Goal: Task Accomplishment & Management: Manage account settings

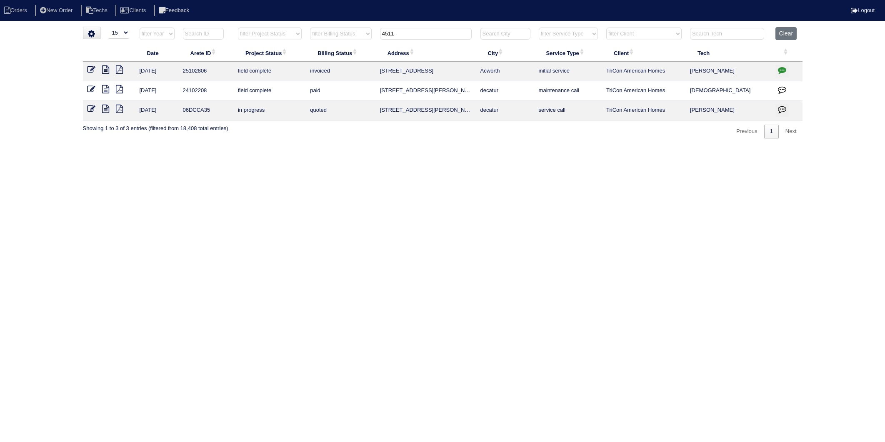
select select "15"
click at [365, 37] on tr "filter Year -- Any Year -- 2025 2024 2023 2022 2021 2020 2019 filter Project St…" at bounding box center [443, 35] width 720 height 17
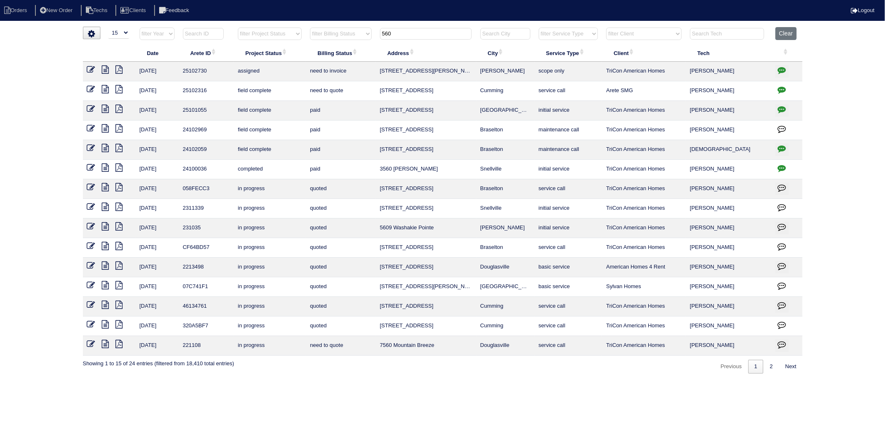
drag, startPoint x: 405, startPoint y: 30, endPoint x: 335, endPoint y: 40, distance: 70.3
click at [335, 40] on tr "filter Year -- Any Year -- 2025 2024 2023 2022 2021 2020 2019 filter Project St…" at bounding box center [443, 35] width 720 height 17
type input "405"
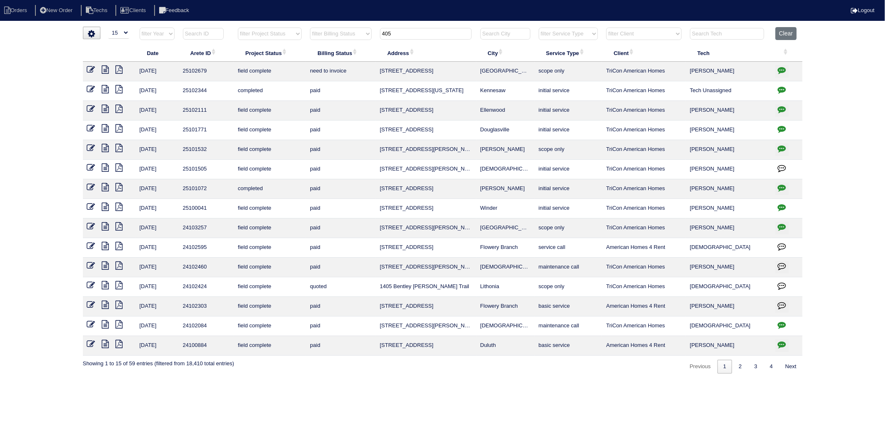
click at [105, 71] on icon at bounding box center [105, 69] width 7 height 8
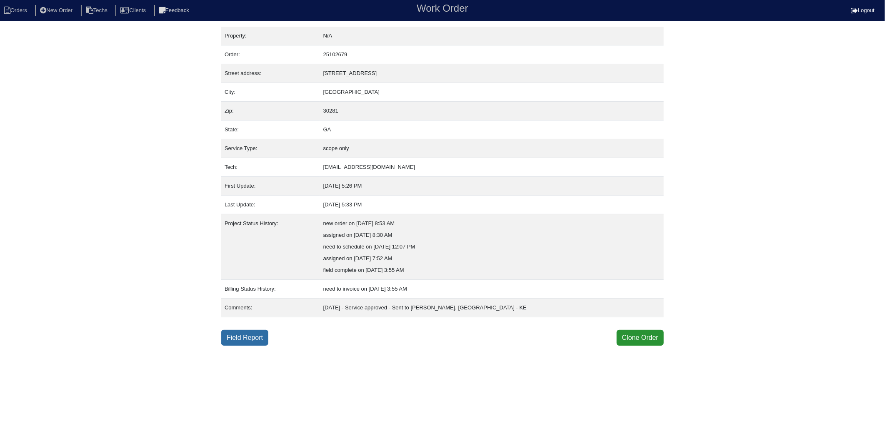
drag, startPoint x: 257, startPoint y: 341, endPoint x: 246, endPoint y: 335, distance: 11.7
click at [257, 341] on link "Field Report" at bounding box center [244, 338] width 47 height 16
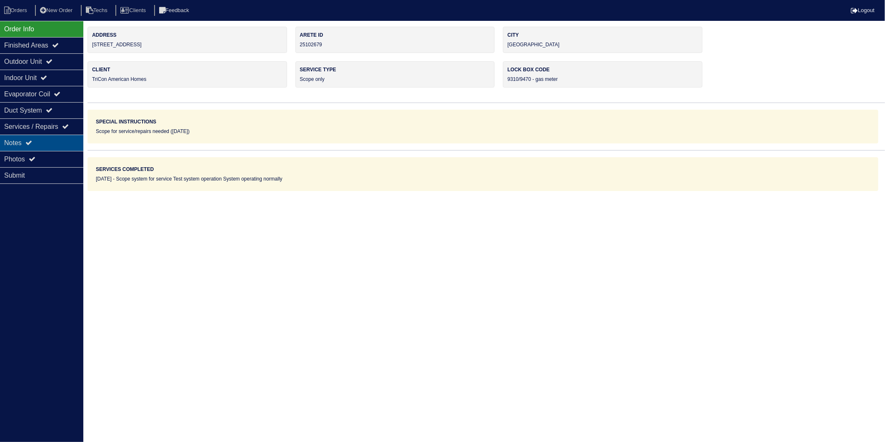
drag, startPoint x: 15, startPoint y: 141, endPoint x: 68, endPoint y: 115, distance: 59.8
click at [15, 141] on div "Notes" at bounding box center [41, 143] width 83 height 16
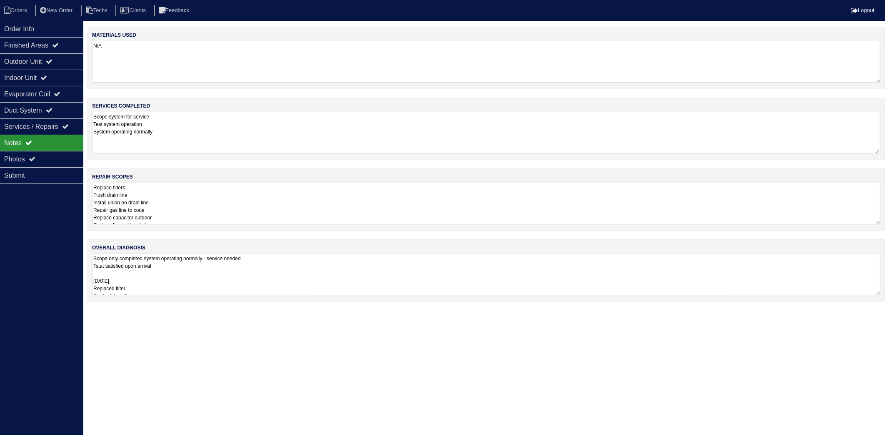
click at [201, 63] on textarea "N/A" at bounding box center [486, 62] width 789 height 42
click at [200, 125] on textarea "Scope system for service Test system operation System operating normally" at bounding box center [486, 132] width 789 height 42
click at [181, 266] on textarea "Scope only completed system operating normally - service needed Tstat satisfied…" at bounding box center [486, 274] width 789 height 42
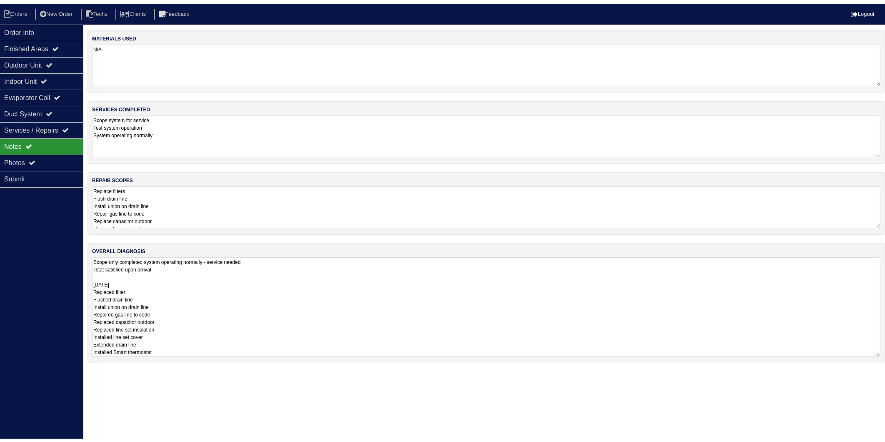
scroll to position [1, 0]
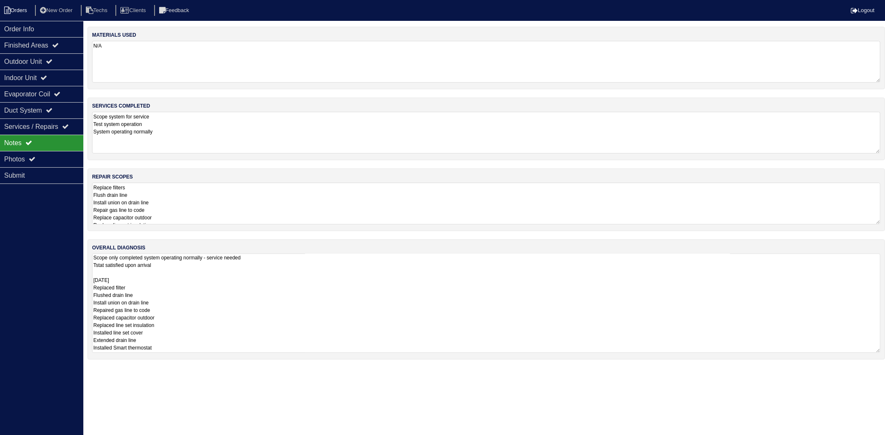
click at [21, 12] on li "Orders" at bounding box center [17, 10] width 34 height 11
select select "15"
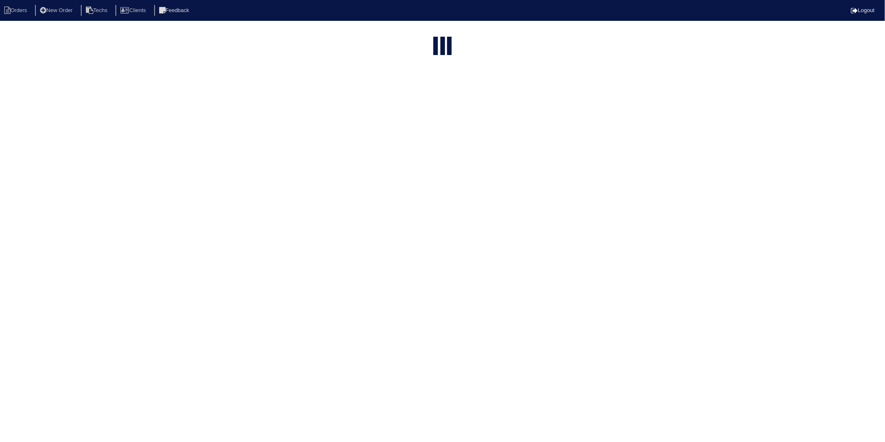
type input "405"
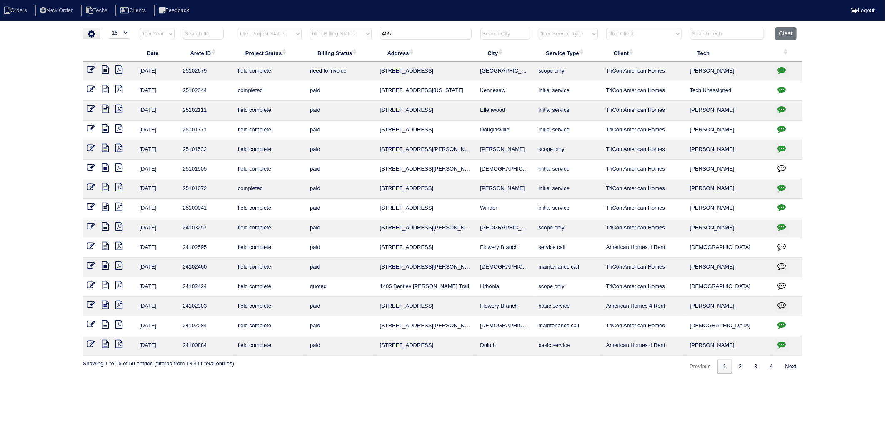
click at [104, 71] on icon at bounding box center [105, 69] width 7 height 8
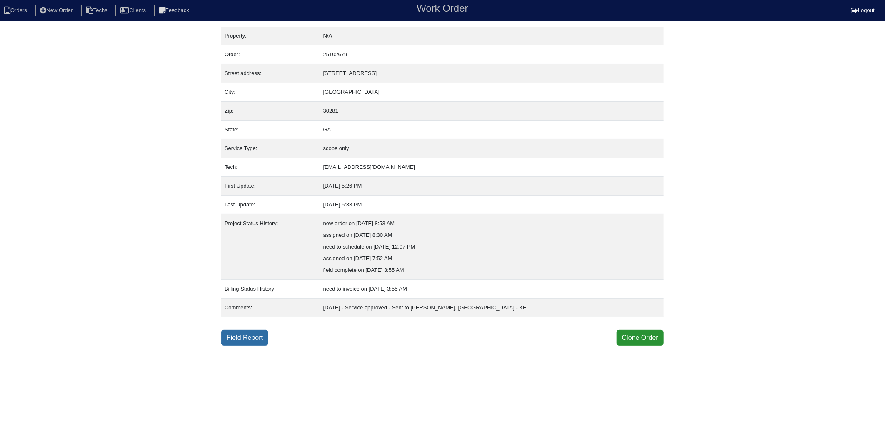
click at [250, 338] on link "Field Report" at bounding box center [244, 338] width 47 height 16
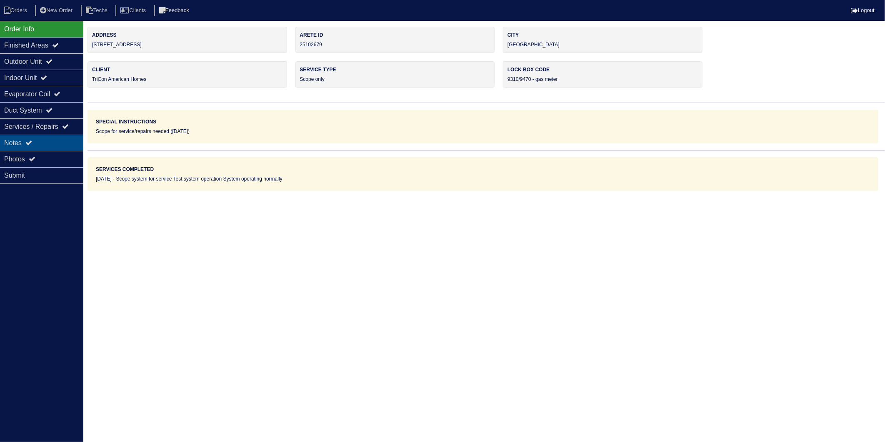
click at [24, 142] on div "Notes" at bounding box center [41, 143] width 83 height 16
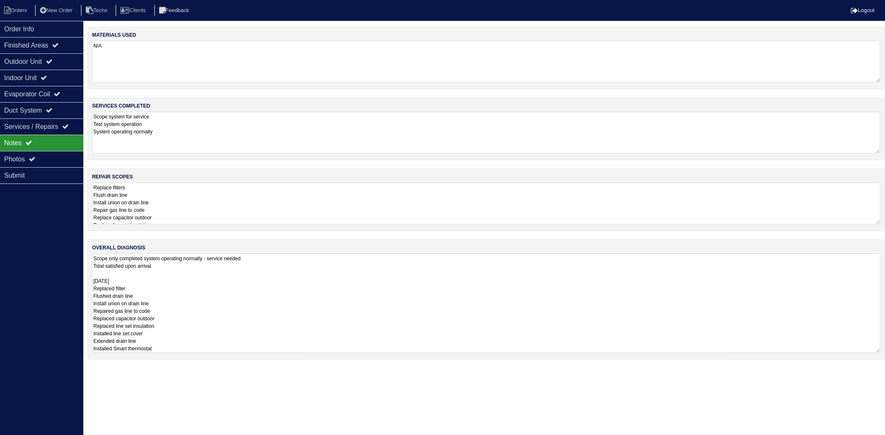
click at [184, 266] on textarea "Scope only completed system operating normally - service needed Tstat satisfied…" at bounding box center [486, 302] width 789 height 99
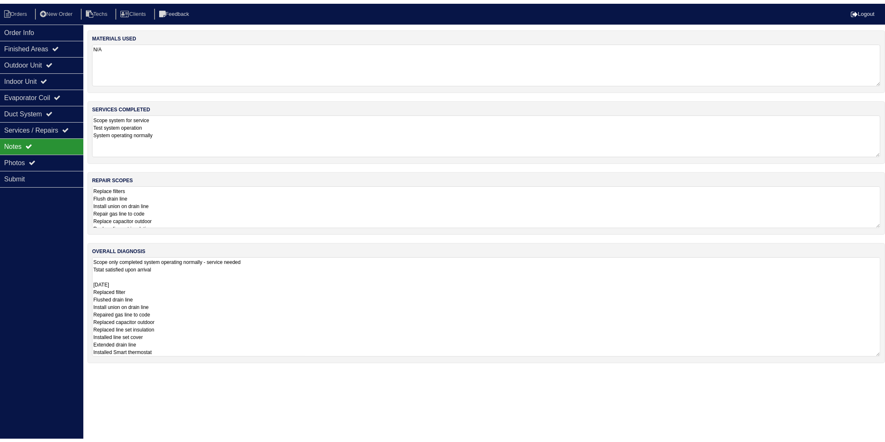
scroll to position [1, 0]
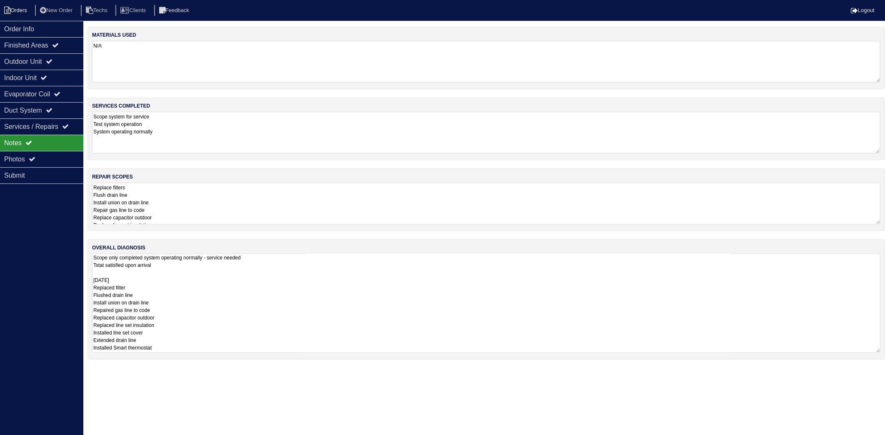
click at [29, 15] on li "Orders" at bounding box center [17, 10] width 34 height 11
select select "15"
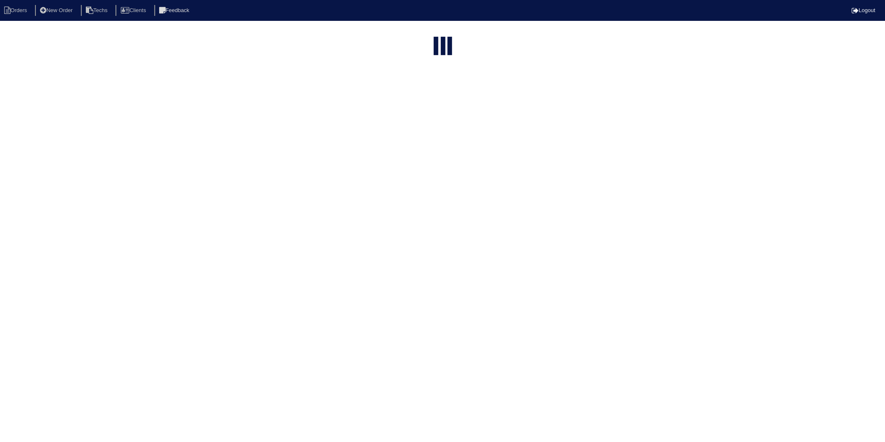
type input "405"
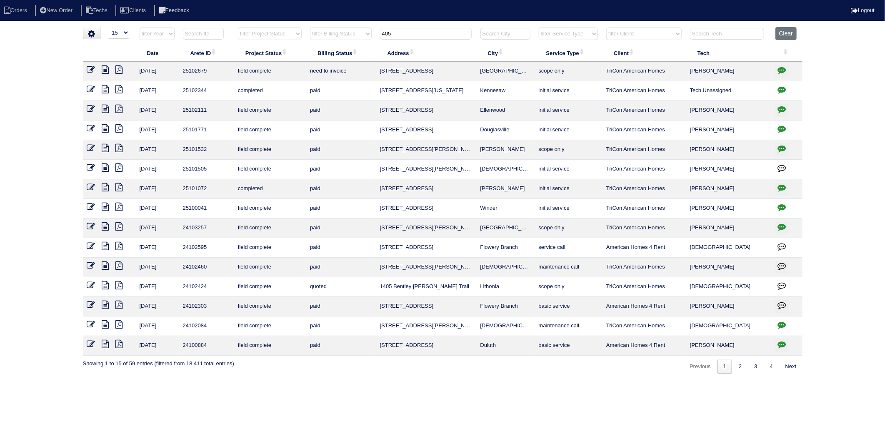
click at [92, 69] on icon at bounding box center [91, 69] width 8 height 8
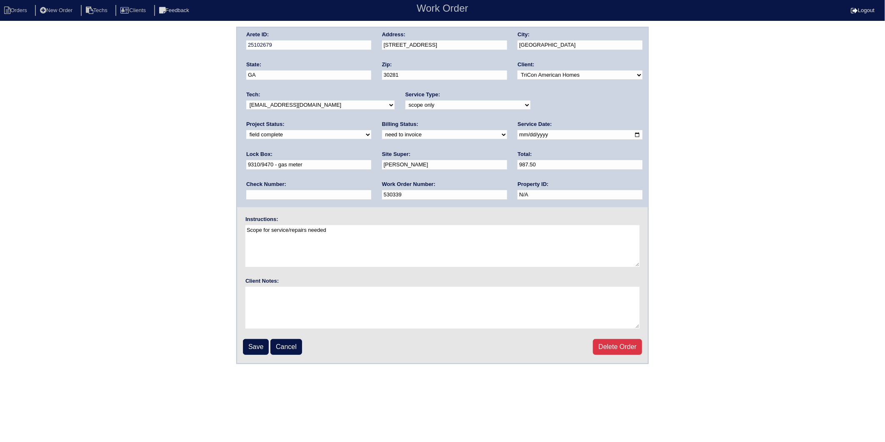
click at [382, 136] on select "need to quote quoted need to invoice invoiced paid warranty purchase order need…" at bounding box center [444, 134] width 125 height 9
select select "invoiced"
click at [382, 130] on select "need to quote quoted need to invoice invoiced paid warranty purchase order need…" at bounding box center [444, 134] width 125 height 9
click at [260, 347] on input "Save" at bounding box center [256, 347] width 26 height 16
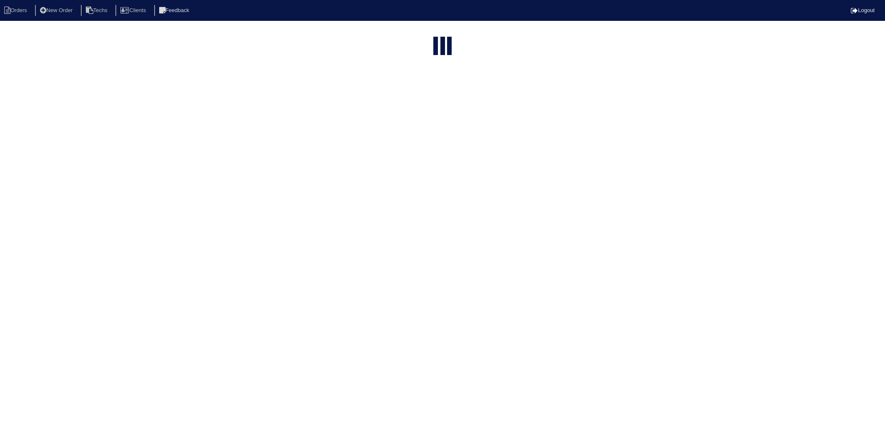
select select "15"
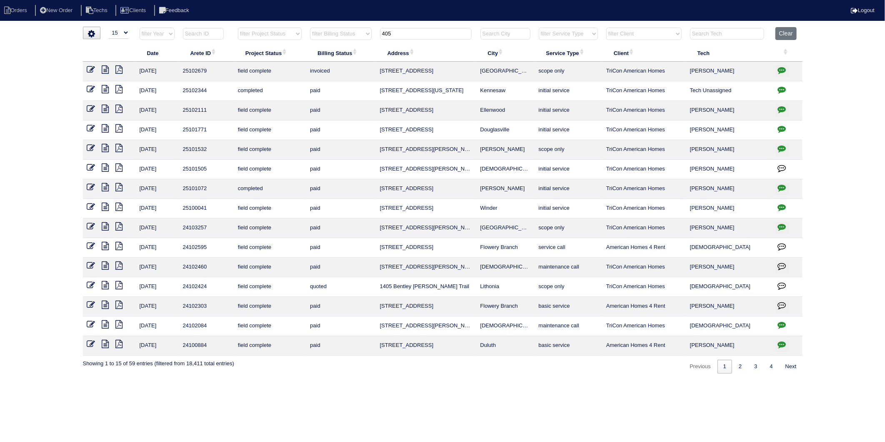
drag, startPoint x: 403, startPoint y: 34, endPoint x: 383, endPoint y: 36, distance: 20.1
click at [378, 35] on th "405" at bounding box center [426, 35] width 100 height 17
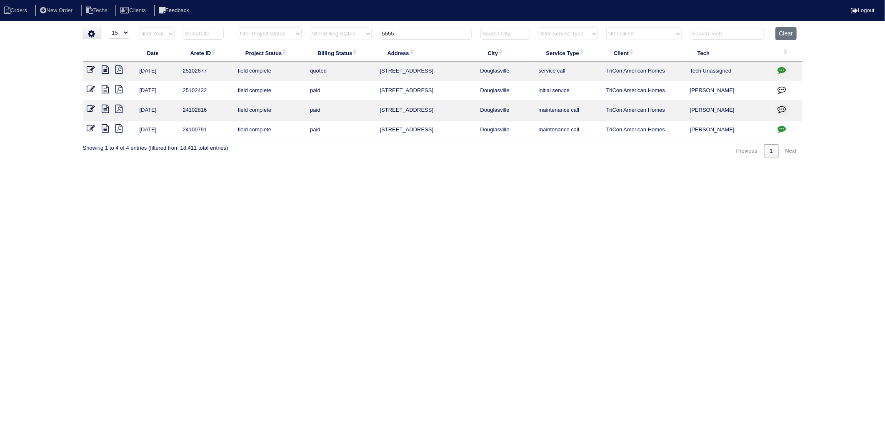
type input "5555"
click at [107, 72] on icon at bounding box center [105, 69] width 7 height 8
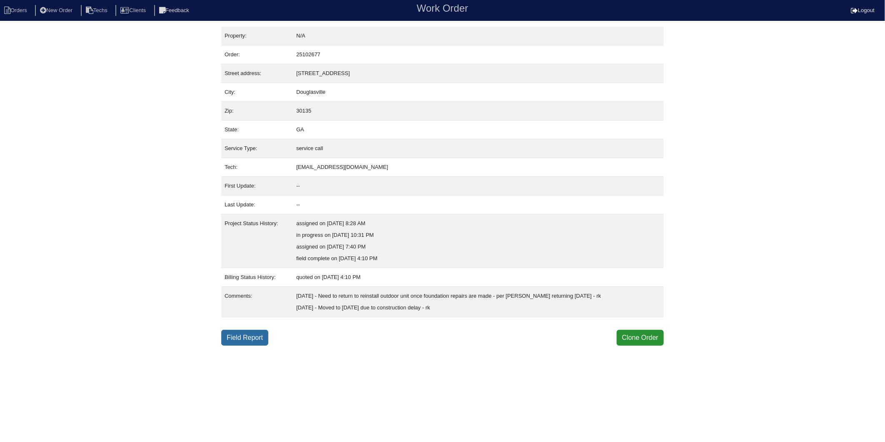
click at [243, 335] on link "Field Report" at bounding box center [244, 338] width 47 height 16
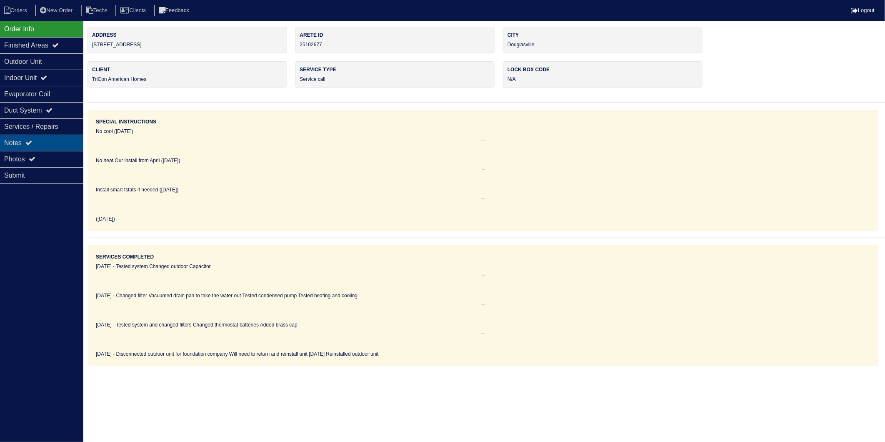
click at [16, 143] on div "Notes" at bounding box center [41, 143] width 83 height 16
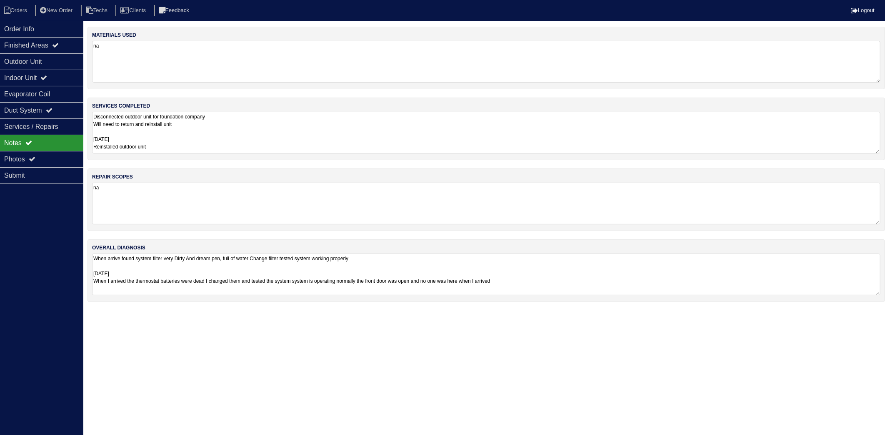
click at [196, 57] on textarea "na" at bounding box center [486, 62] width 789 height 42
click at [243, 123] on textarea "Disconnected outdoor unit for foundation company Will need to return and reinst…" at bounding box center [486, 132] width 789 height 42
click at [165, 203] on textarea "na" at bounding box center [486, 203] width 789 height 42
drag, startPoint x: 161, startPoint y: 263, endPoint x: 152, endPoint y: 238, distance: 26.4
click at [157, 248] on div "overall diagnosis When arrive found system filter very Dirty And dream pen, ful…" at bounding box center [487, 269] width 798 height 63
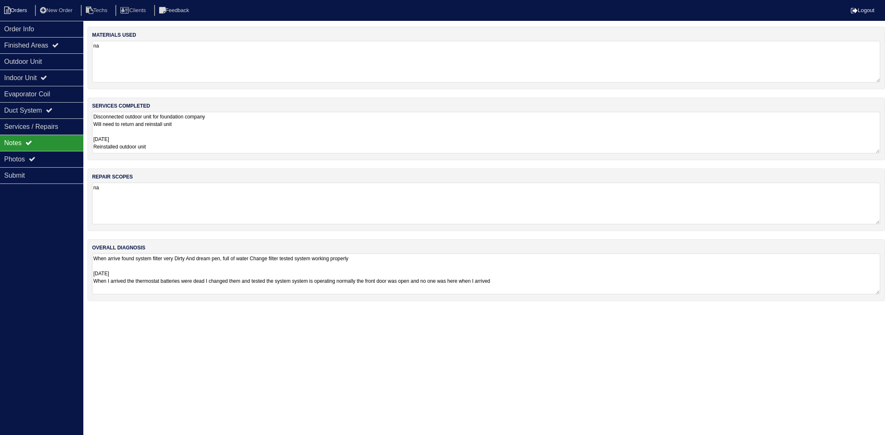
click at [25, 13] on li "Orders" at bounding box center [17, 10] width 34 height 11
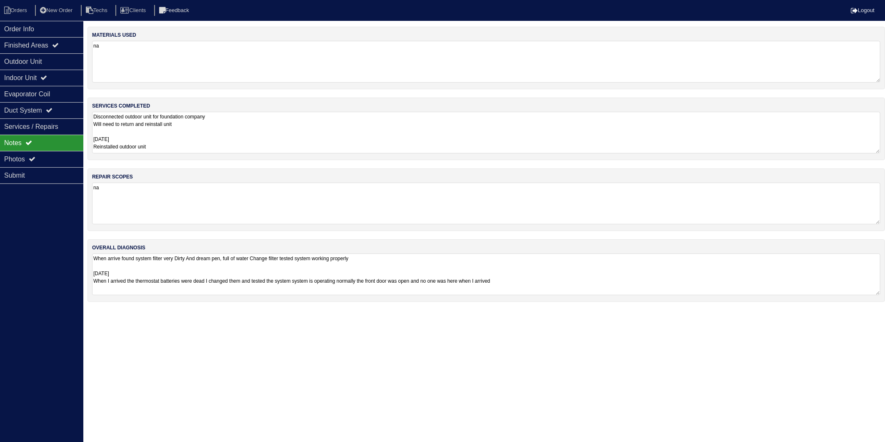
select select "15"
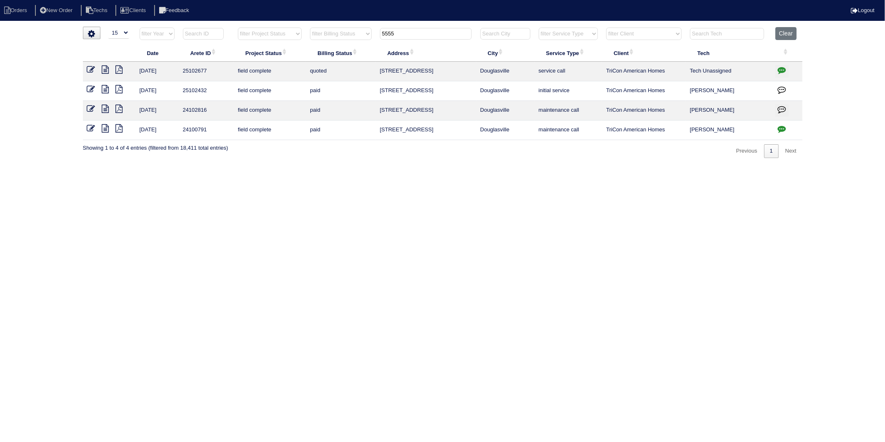
drag, startPoint x: 403, startPoint y: 32, endPoint x: 372, endPoint y: 178, distance: 148.9
click at [364, 44] on tr "filter Year -- Any Year -- 2025 2024 2023 2022 2021 2020 2019 filter Project St…" at bounding box center [443, 35] width 720 height 17
type input "1073"
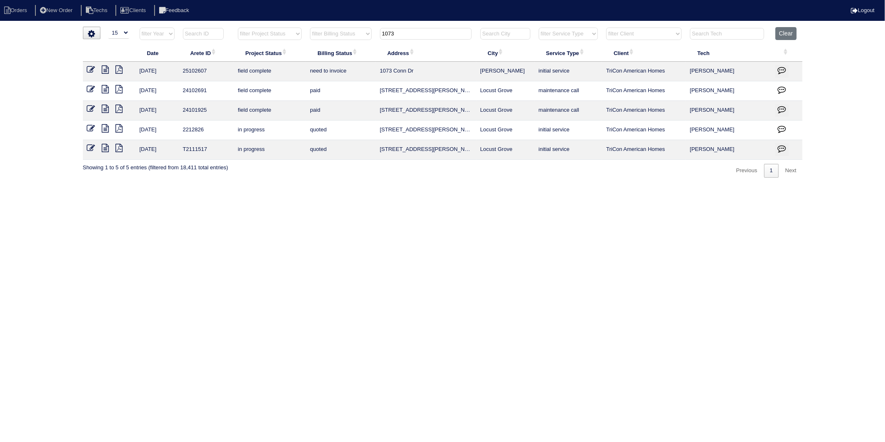
click at [93, 70] on icon at bounding box center [91, 69] width 8 height 8
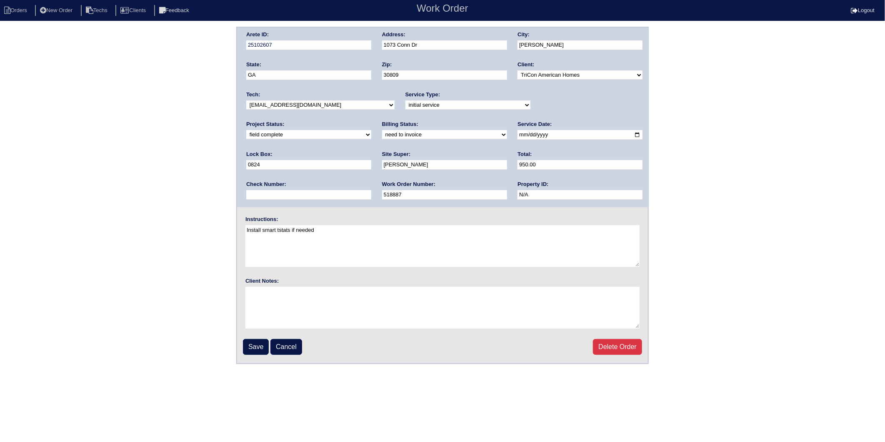
click at [382, 136] on select "need to quote quoted need to invoice invoiced paid warranty purchase order need…" at bounding box center [444, 134] width 125 height 9
select select "invoiced"
click at [382, 130] on select "need to quote quoted need to invoice invoiced paid warranty purchase order need…" at bounding box center [444, 134] width 125 height 9
click at [256, 340] on input "Save" at bounding box center [256, 347] width 26 height 16
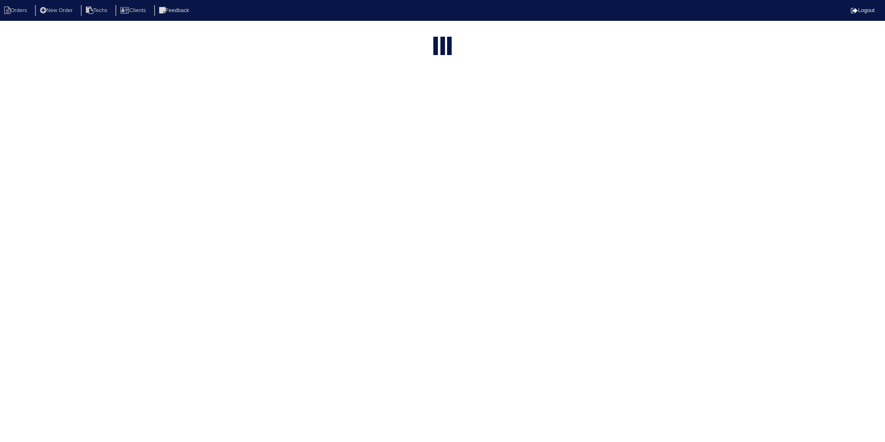
select select "15"
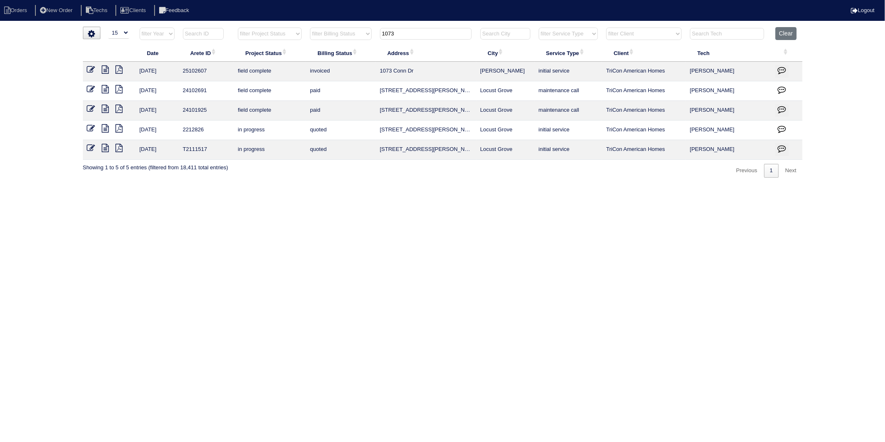
click at [355, 172] on div "▼ 10 15 25 50 200 500 Search: Date Arete ID Project Status Billing Status Addre…" at bounding box center [443, 102] width 720 height 151
drag, startPoint x: 400, startPoint y: 35, endPoint x: 341, endPoint y: 40, distance: 59.8
click at [341, 40] on tr "filter Year -- Any Year -- 2025 2024 2023 2022 2021 2020 2019 filter Project St…" at bounding box center [443, 35] width 720 height 17
type input "220"
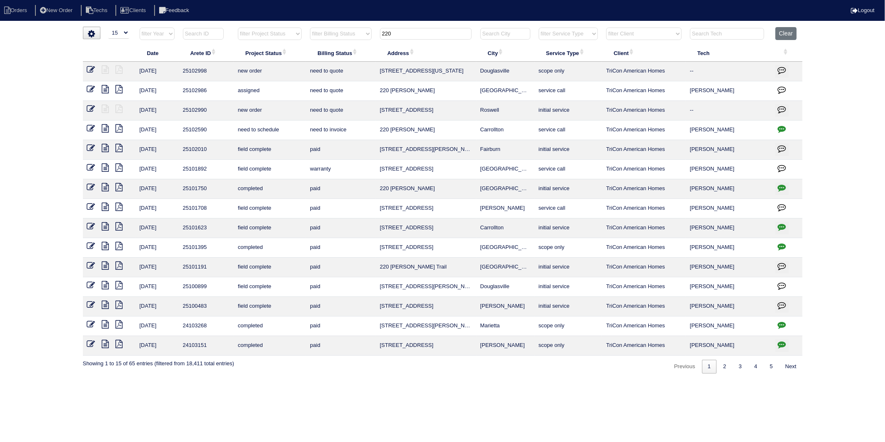
click at [90, 127] on icon at bounding box center [91, 128] width 8 height 8
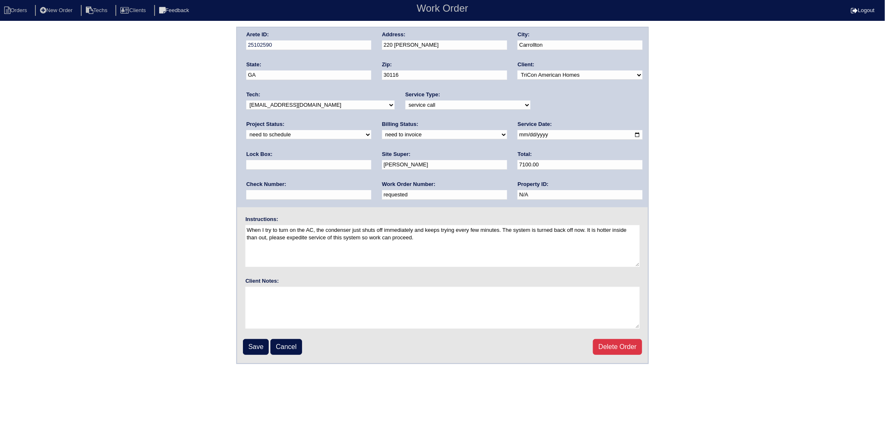
drag, startPoint x: 292, startPoint y: 196, endPoint x: 113, endPoint y: 222, distance: 180.2
click at [113, 222] on div "Arete ID: 25102590 Address: 220 [PERSON_NAME] City: [GEOGRAPHIC_DATA] State: [G…" at bounding box center [442, 195] width 885 height 337
type input "525160"
click at [211, 228] on div "Arete ID: 25102590 Address: 220 [PERSON_NAME] City: [GEOGRAPHIC_DATA] State: [G…" at bounding box center [442, 195] width 885 height 337
click at [371, 130] on select "new order assigned in progress field complete need to schedule admin review arc…" at bounding box center [308, 134] width 125 height 9
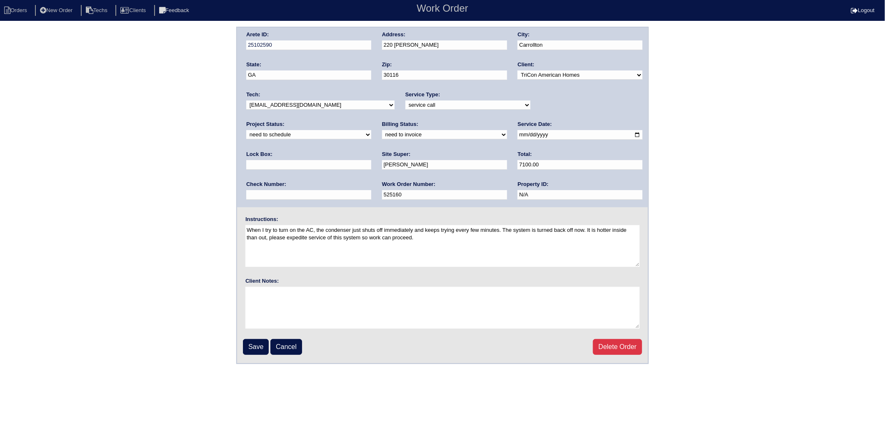
drag, startPoint x: 253, startPoint y: 346, endPoint x: 82, endPoint y: 333, distance: 171.4
click at [248, 346] on input "Save" at bounding box center [256, 347] width 26 height 16
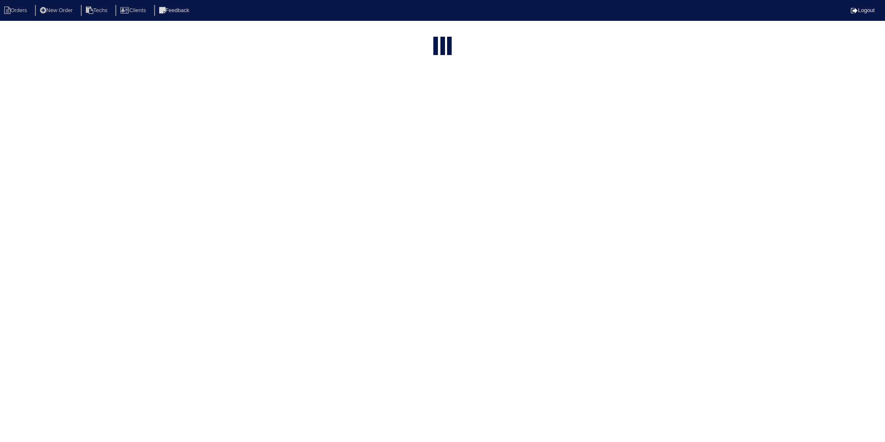
select select "15"
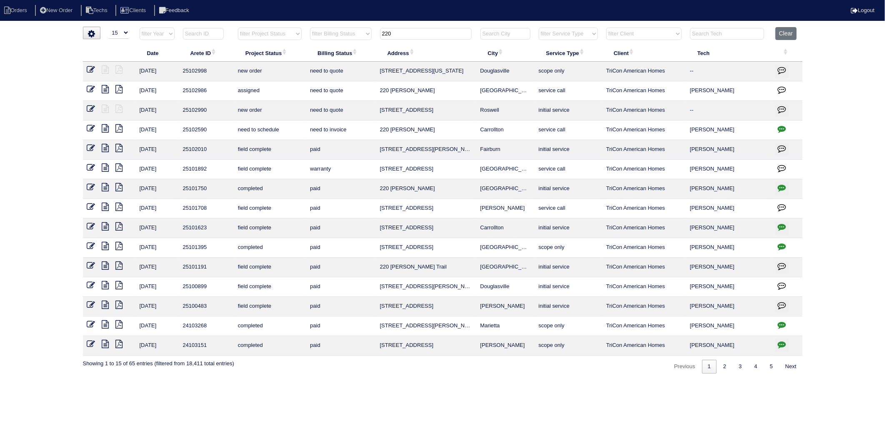
click at [402, 28] on input "220" at bounding box center [426, 34] width 92 height 12
drag, startPoint x: 399, startPoint y: 31, endPoint x: 371, endPoint y: 34, distance: 28.5
click at [371, 34] on tr "filter Year -- Any Year -- 2025 2024 2023 2022 2021 2020 2019 filter Project St…" at bounding box center [443, 35] width 720 height 17
type input "726"
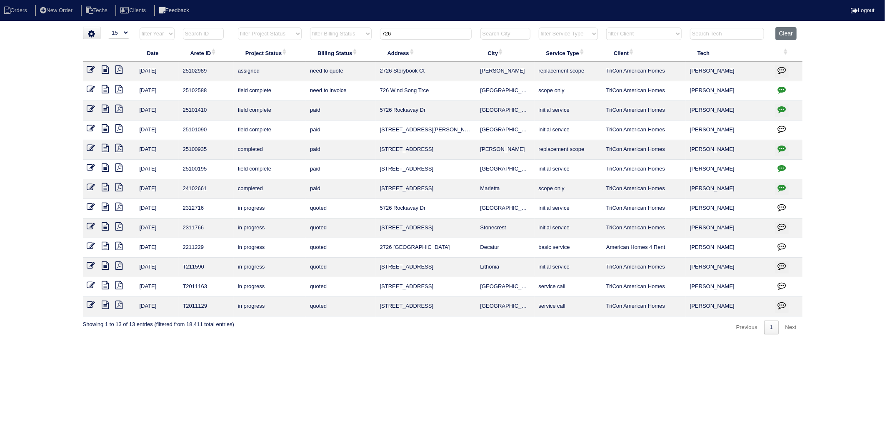
drag, startPoint x: 106, startPoint y: 91, endPoint x: 14, endPoint y: 123, distance: 97.7
click at [106, 91] on icon at bounding box center [105, 89] width 7 height 8
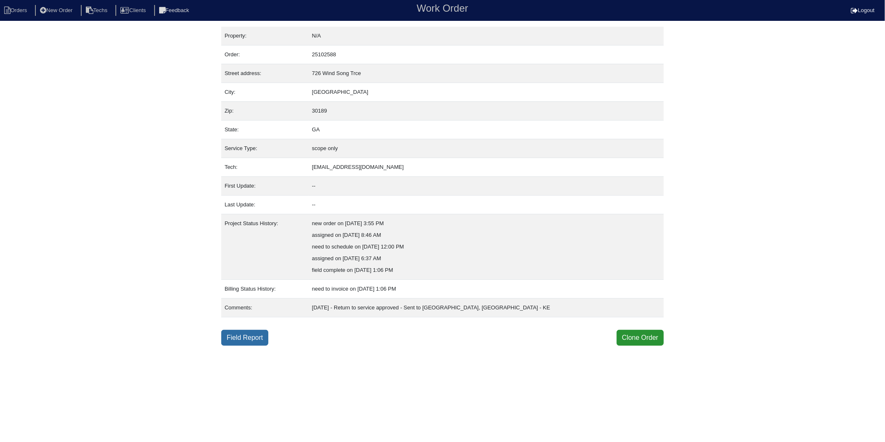
click at [252, 333] on link "Field Report" at bounding box center [244, 338] width 47 height 16
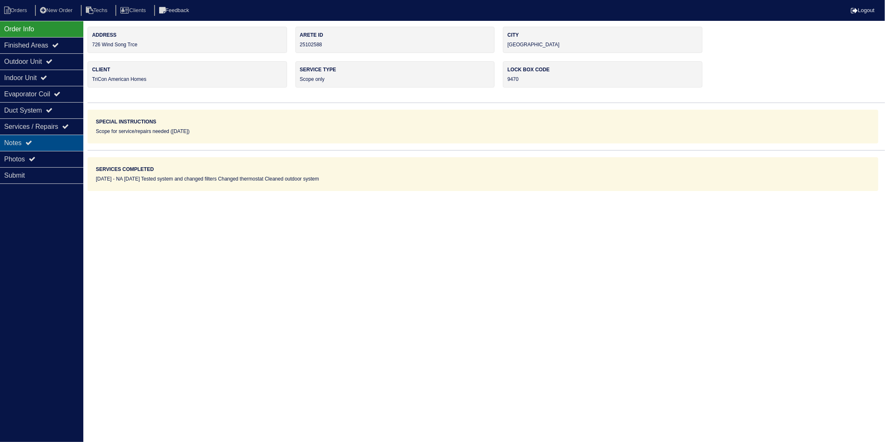
click at [25, 141] on div "Notes" at bounding box center [41, 143] width 83 height 16
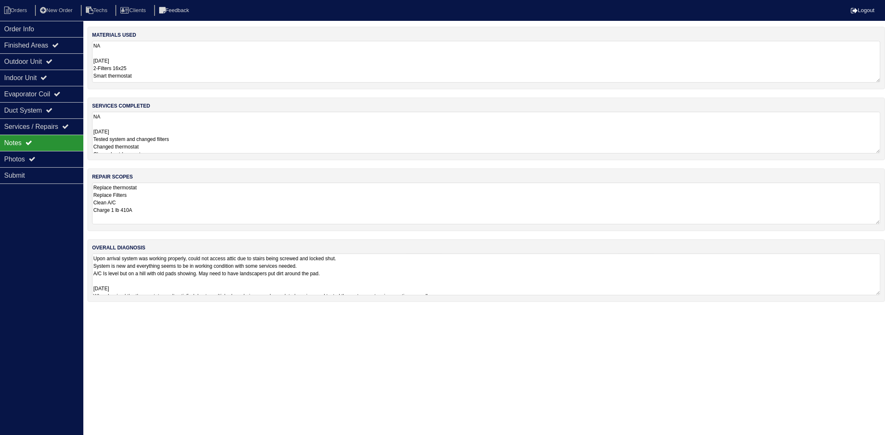
click at [175, 68] on textarea "NA 08-11-25 2-Filters 16x25 Smart thermostat" at bounding box center [486, 62] width 789 height 42
click at [200, 127] on textarea "NA 08-11-25 Tested system and changed filters Changed thermostat Cleaned outdoo…" at bounding box center [486, 132] width 789 height 42
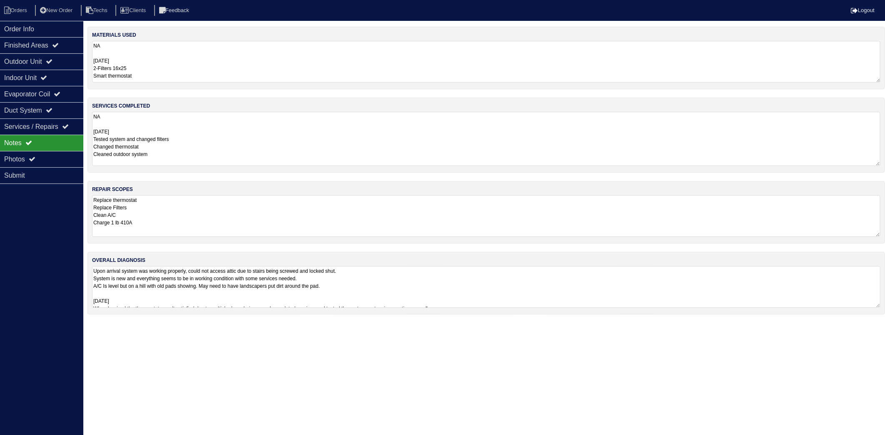
click at [197, 202] on textarea "Replace thermostat Replace Filters Clean A/C Charge 1 lb 410A" at bounding box center [486, 216] width 789 height 42
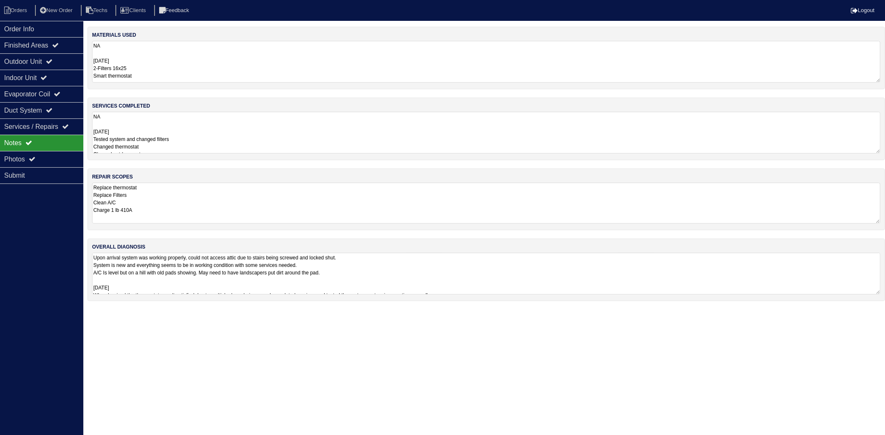
click at [164, 64] on textarea "NA 08-11-25 2-Filters 16x25 Smart thermostat" at bounding box center [486, 62] width 789 height 42
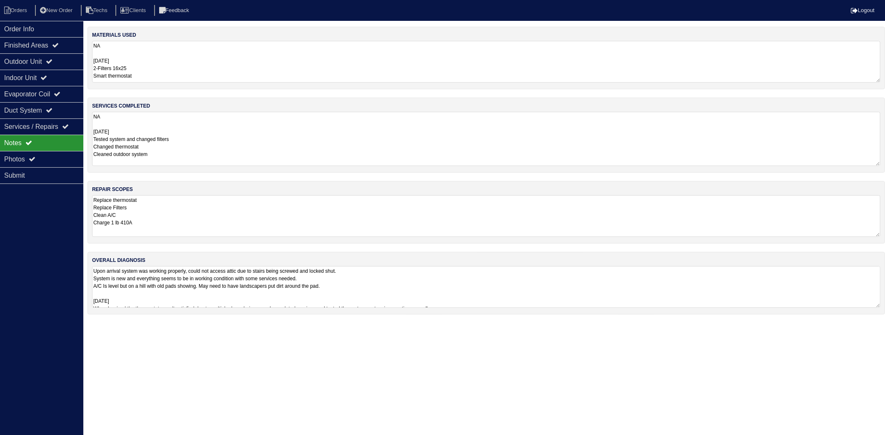
click at [185, 134] on textarea "NA 08-11-25 Tested system and changed filters Changed thermostat Cleaned outdoo…" at bounding box center [486, 139] width 789 height 54
click at [165, 152] on textarea "NA 08-11-25 Tested system and changed filters Changed thermostat Cleaned outdoo…" at bounding box center [486, 139] width 789 height 54
click at [24, 10] on li "Orders" at bounding box center [17, 10] width 34 height 11
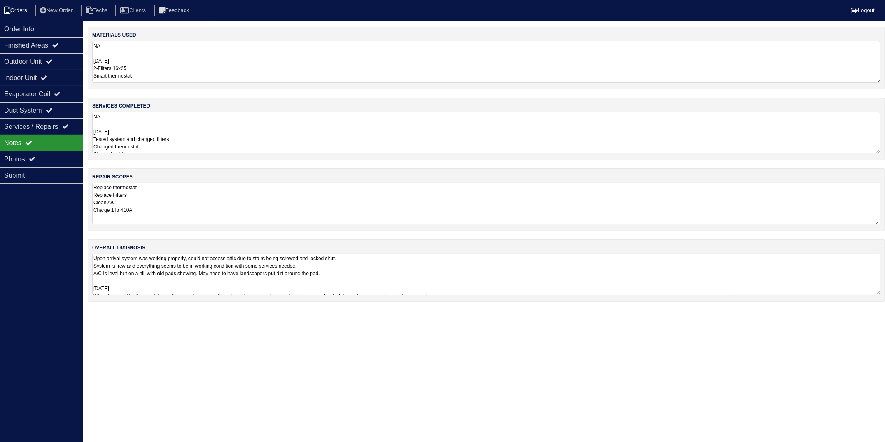
select select "15"
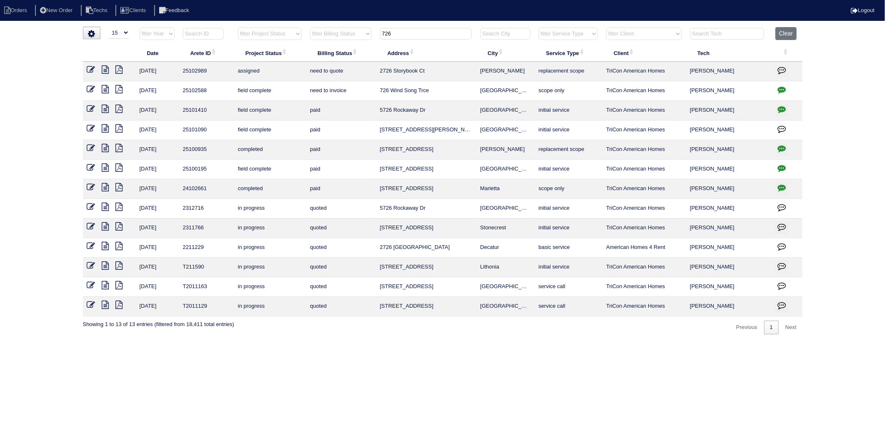
click at [90, 90] on icon at bounding box center [91, 89] width 8 height 8
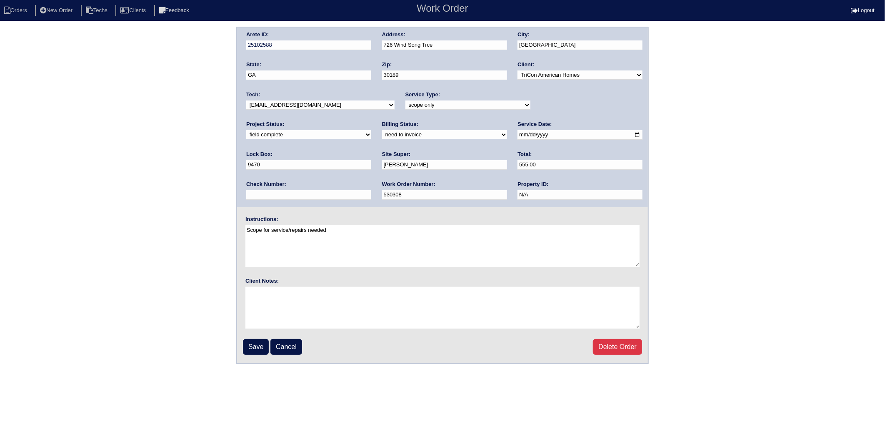
click at [382, 133] on select "need to quote quoted need to invoice invoiced paid warranty purchase order need…" at bounding box center [444, 134] width 125 height 9
select select "invoiced"
click at [382, 130] on select "need to quote quoted need to invoice invoiced paid warranty purchase order need…" at bounding box center [444, 134] width 125 height 9
click at [252, 342] on input "Save" at bounding box center [256, 347] width 26 height 16
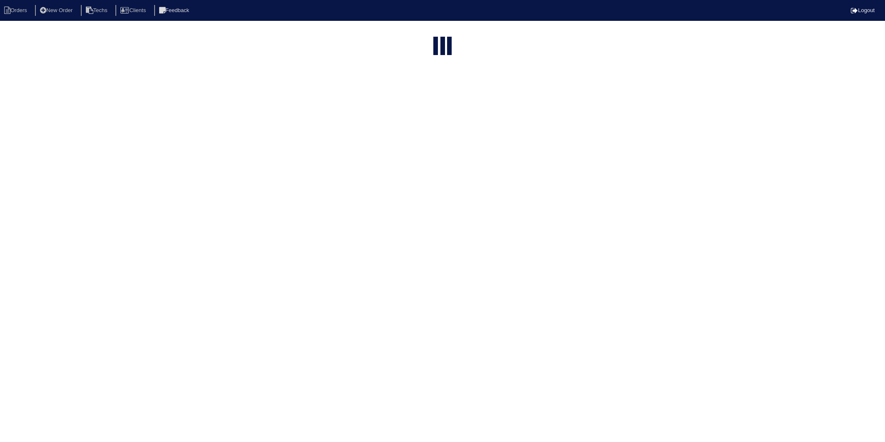
select select "15"
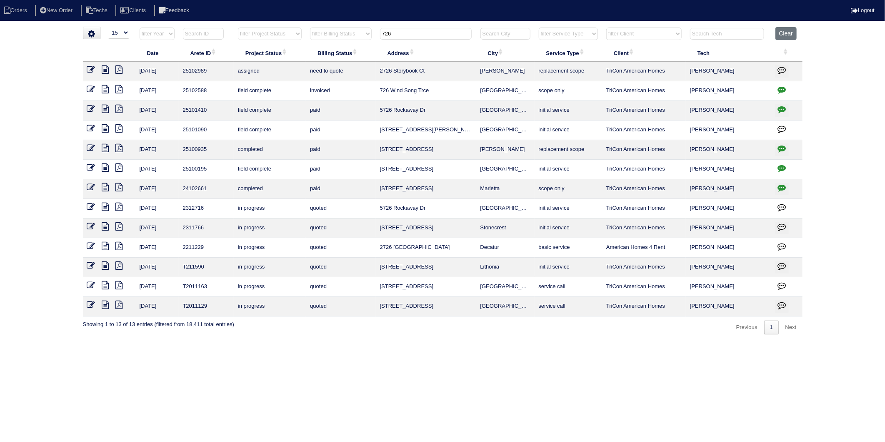
drag, startPoint x: 397, startPoint y: 35, endPoint x: 338, endPoint y: 53, distance: 61.7
click at [338, 53] on table "Date Arete ID Project Status Billing Status Address City Service Type Client Te…" at bounding box center [443, 171] width 720 height 289
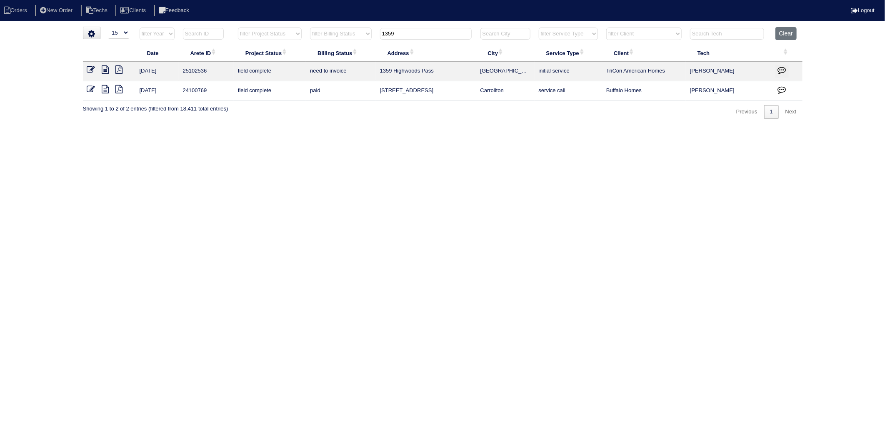
type input "1359"
click at [93, 69] on icon at bounding box center [91, 69] width 8 height 8
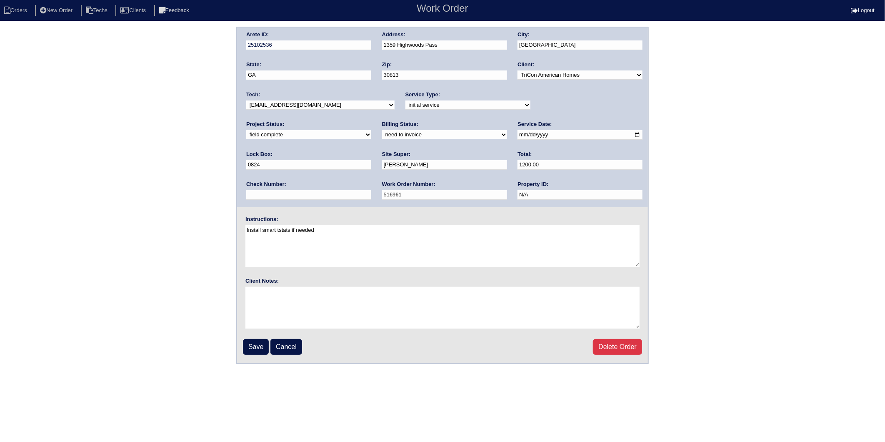
click at [382, 133] on select "need to quote quoted need to invoice invoiced paid warranty purchase order need…" at bounding box center [444, 134] width 125 height 9
select select "invoiced"
click at [382, 130] on select "need to quote quoted need to invoice invoiced paid warranty purchase order need…" at bounding box center [444, 134] width 125 height 9
click at [254, 344] on input "Save" at bounding box center [256, 347] width 26 height 16
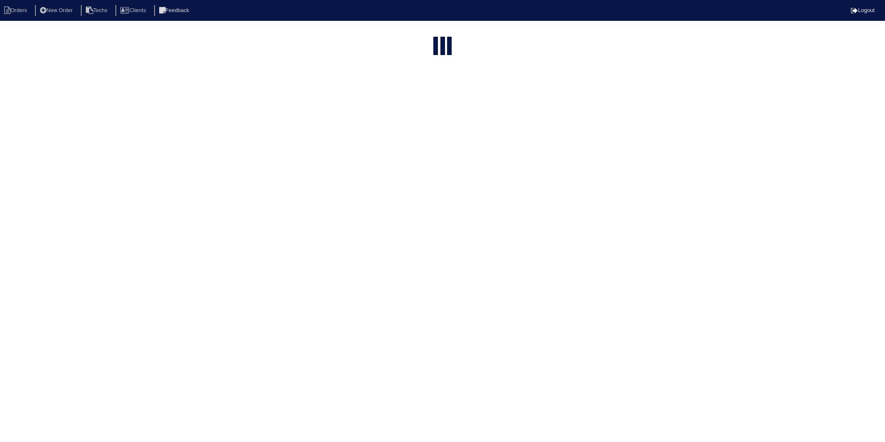
select select "15"
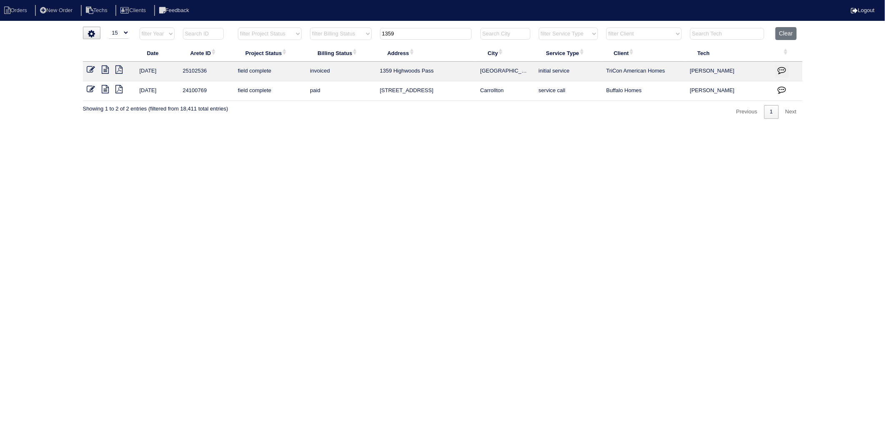
click at [438, 127] on html "Orders New Order Techs Clients Feedback Logout Orders New Order Users Clients M…" at bounding box center [442, 63] width 885 height 127
drag, startPoint x: 372, startPoint y: 42, endPoint x: 360, endPoint y: 63, distance: 23.9
click at [353, 54] on table "Date Arete ID Project Status Billing Status Address City Service Type Client Te…" at bounding box center [443, 64] width 720 height 74
type input "191 RIDGE"
click at [92, 69] on icon at bounding box center [91, 69] width 8 height 8
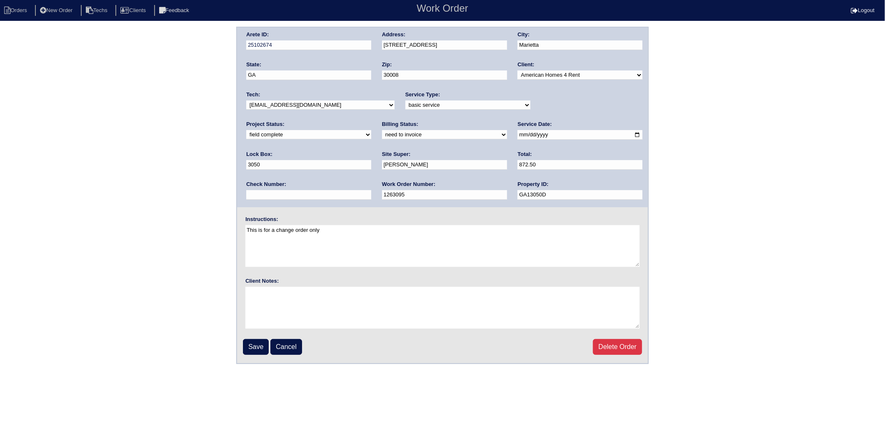
click at [382, 135] on select "need to quote quoted need to invoice invoiced paid warranty purchase order need…" at bounding box center [444, 134] width 125 height 9
select select "invoiced"
click at [382, 130] on select "need to quote quoted need to invoice invoiced paid warranty purchase order need…" at bounding box center [444, 134] width 125 height 9
click at [249, 346] on input "Save" at bounding box center [256, 347] width 26 height 16
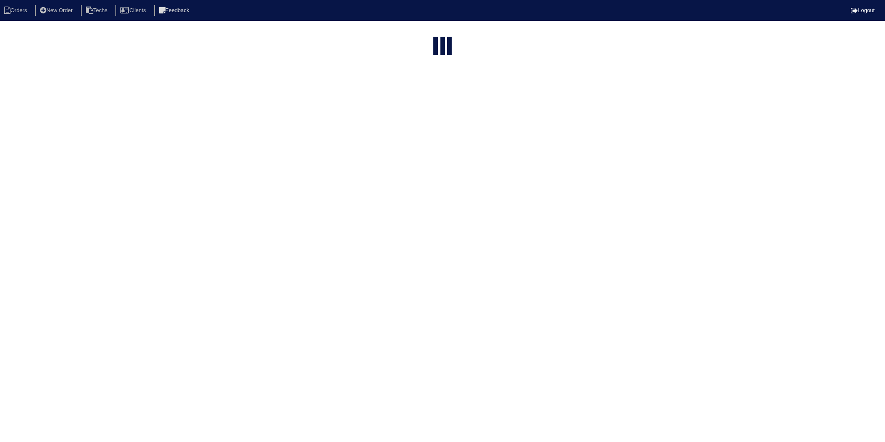
select select "15"
type input "191 RIDGE"
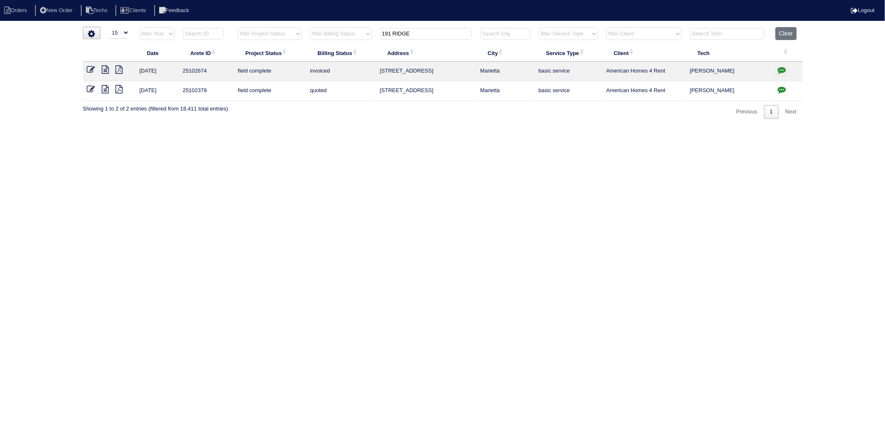
click at [89, 88] on icon at bounding box center [91, 89] width 8 height 8
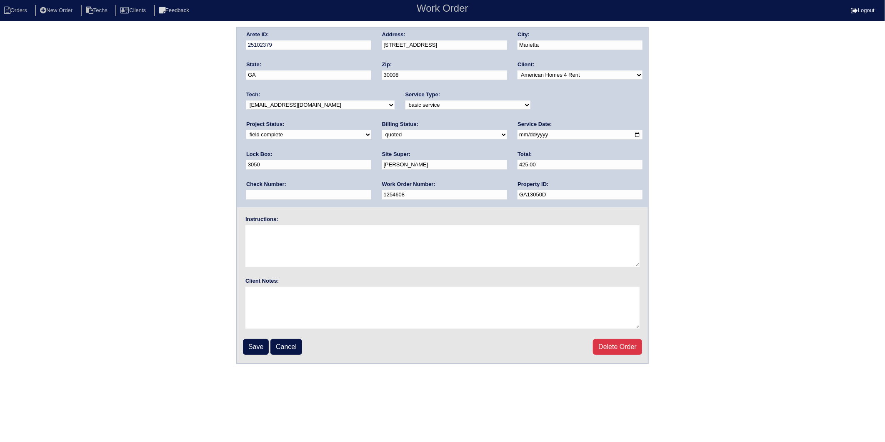
click at [382, 134] on select "need to quote quoted need to invoice invoiced paid warranty purchase order need…" at bounding box center [444, 134] width 125 height 9
select select "invoiced"
click at [382, 130] on select "need to quote quoted need to invoice invoiced paid warranty purchase order need…" at bounding box center [444, 134] width 125 height 9
click at [255, 344] on input "Save" at bounding box center [256, 347] width 26 height 16
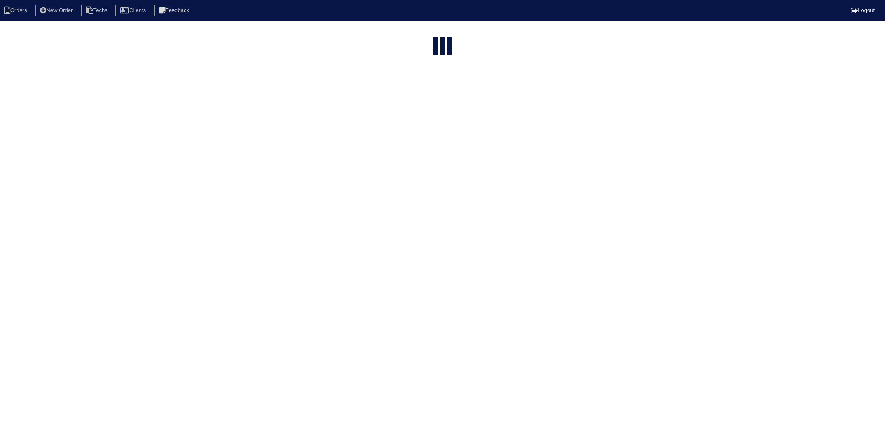
select select "15"
type input "191 RIDGE"
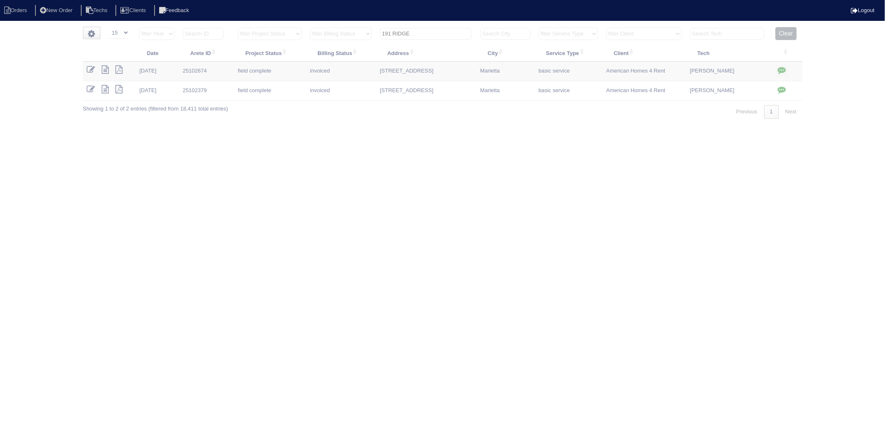
click at [353, 127] on html "Orders New Order Techs Clients Feedback Logout Orders New Order Users Clients M…" at bounding box center [442, 63] width 885 height 127
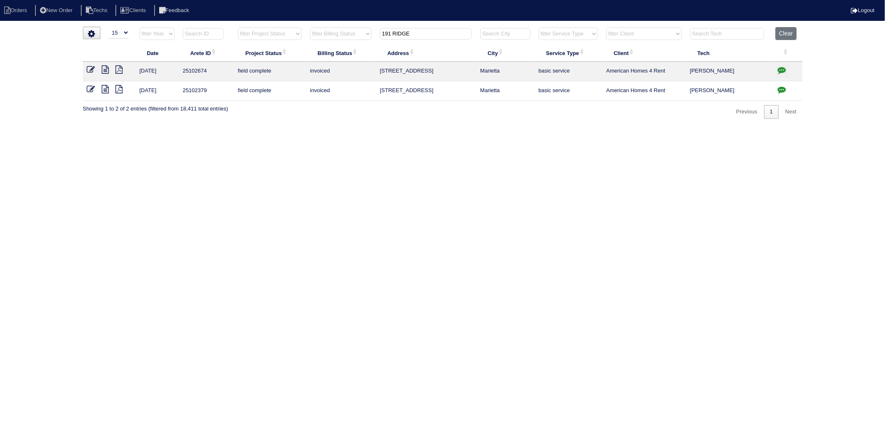
drag, startPoint x: 579, startPoint y: 228, endPoint x: 589, endPoint y: 228, distance: 10.0
click at [580, 127] on html "Orders New Order Techs Clients Feedback Logout Orders New Order Users Clients M…" at bounding box center [442, 63] width 885 height 127
click at [778, 35] on button "Clear" at bounding box center [786, 33] width 21 height 13
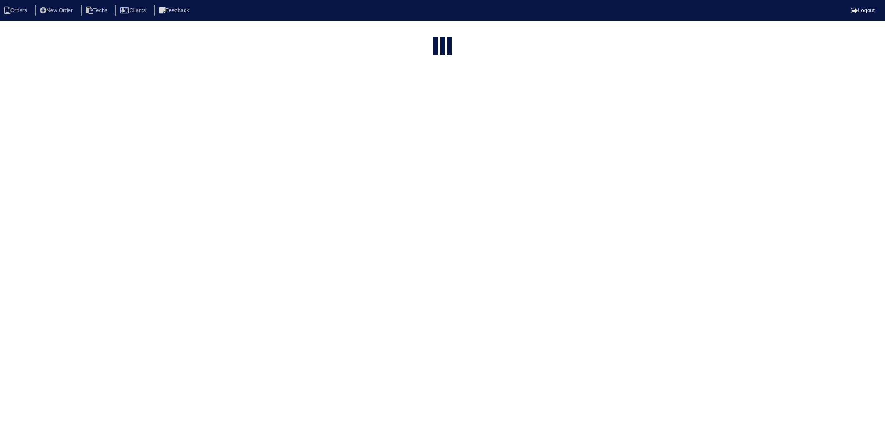
select select "15"
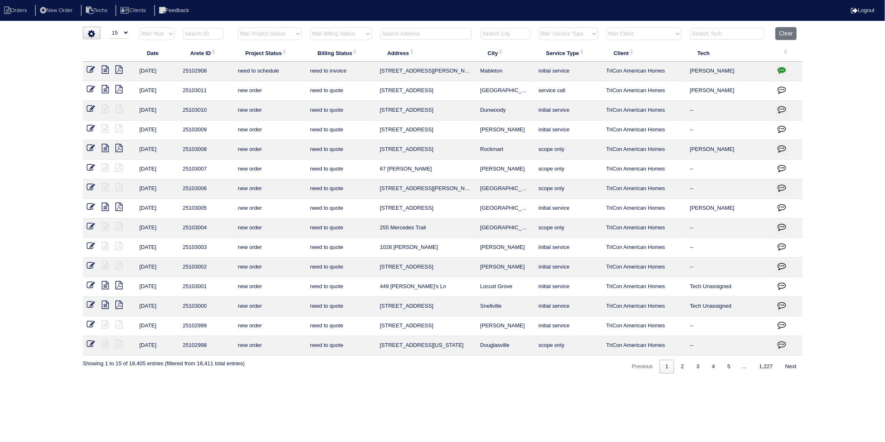
click at [418, 30] on input "text" at bounding box center [426, 34] width 92 height 12
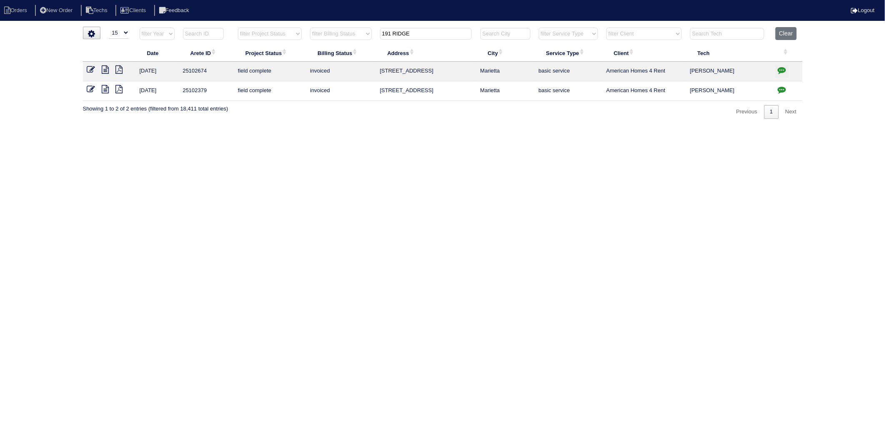
type input "191 RIDGE"
click at [106, 71] on icon at bounding box center [105, 69] width 7 height 8
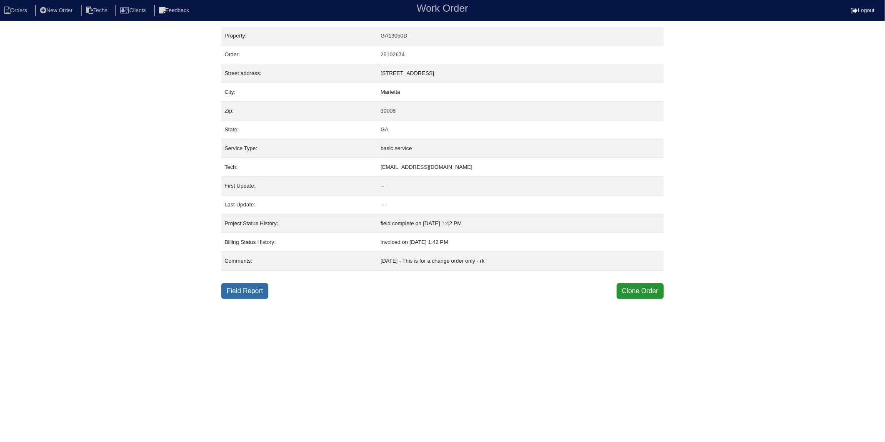
click at [247, 286] on link "Field Report" at bounding box center [244, 291] width 47 height 16
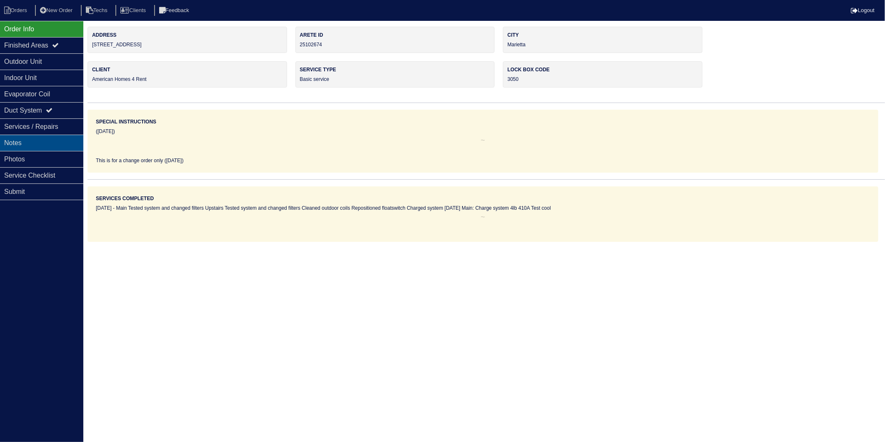
click at [33, 144] on div "Notes" at bounding box center [41, 143] width 83 height 16
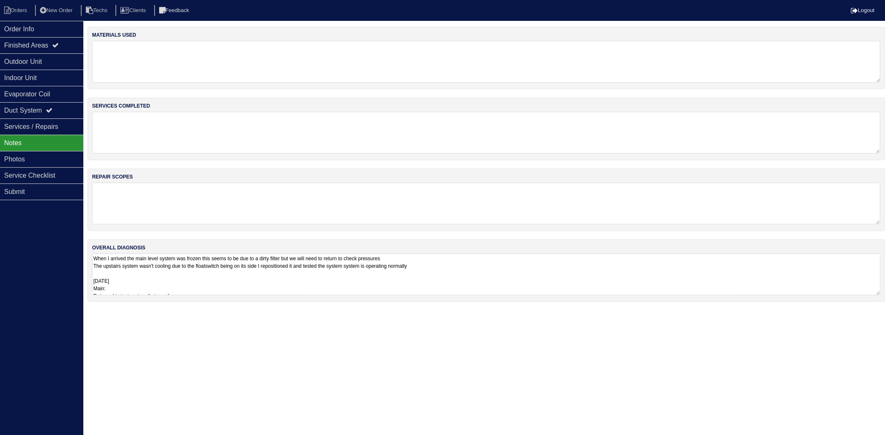
click at [155, 68] on textarea at bounding box center [486, 62] width 789 height 42
click at [155, 136] on textarea at bounding box center [486, 132] width 789 height 42
click at [174, 183] on textarea at bounding box center [486, 203] width 789 height 42
click at [177, 259] on textarea "When I arrived the main level system was frozen this seems to be due to a dirty…" at bounding box center [486, 274] width 789 height 42
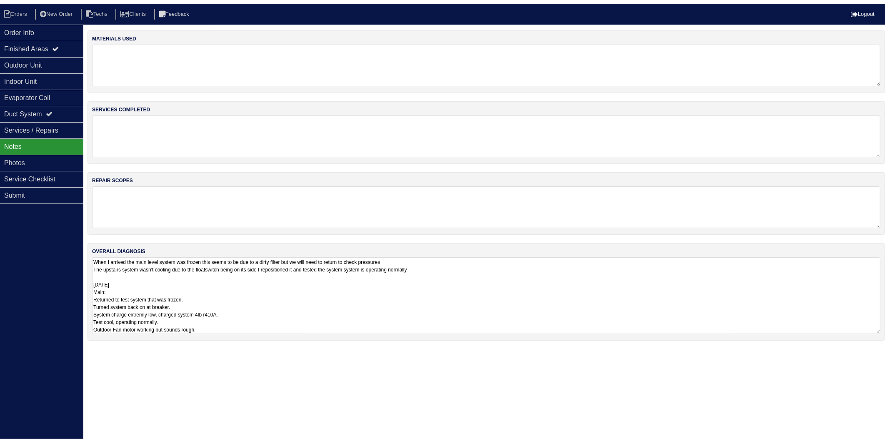
scroll to position [1, 0]
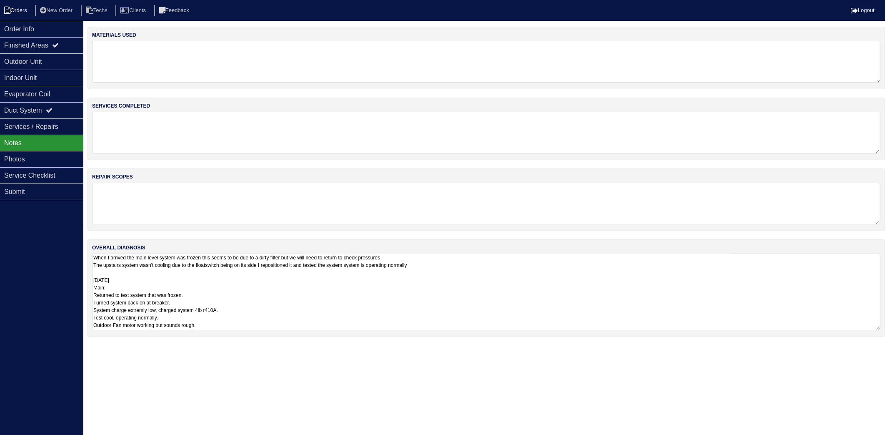
click at [15, 10] on li "Orders" at bounding box center [17, 10] width 34 height 11
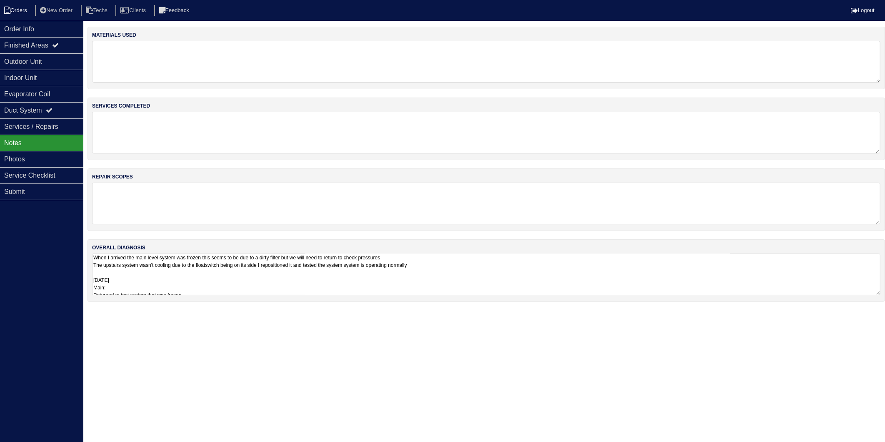
select select "15"
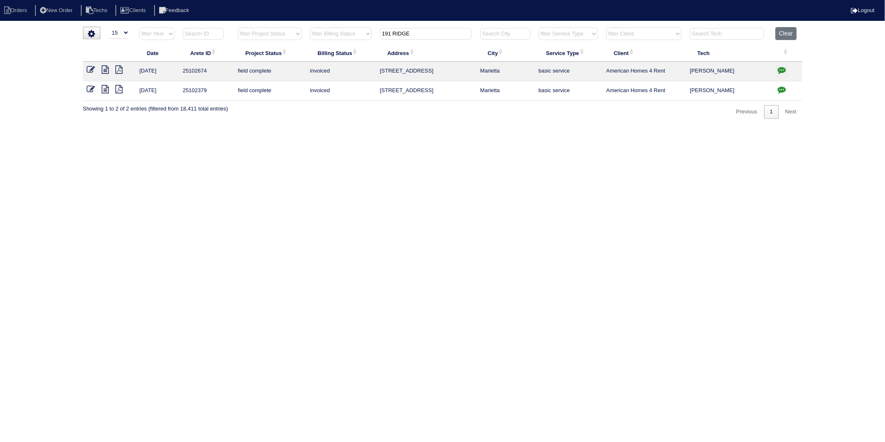
click at [107, 89] on icon at bounding box center [105, 89] width 7 height 8
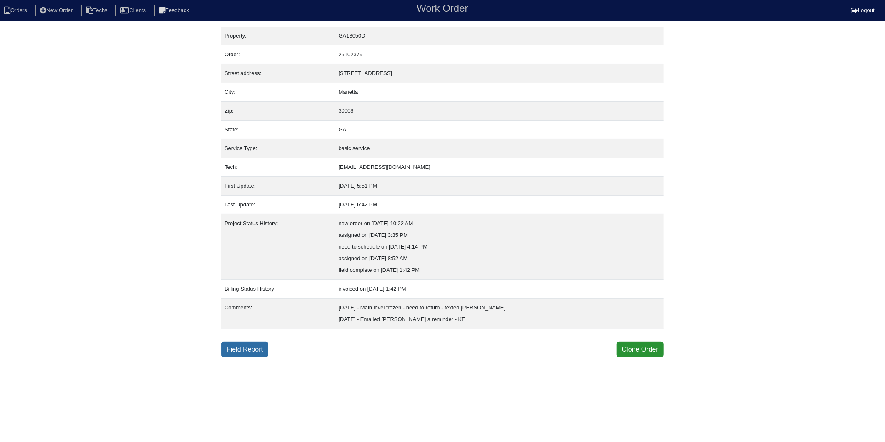
click at [236, 351] on link "Field Report" at bounding box center [244, 349] width 47 height 16
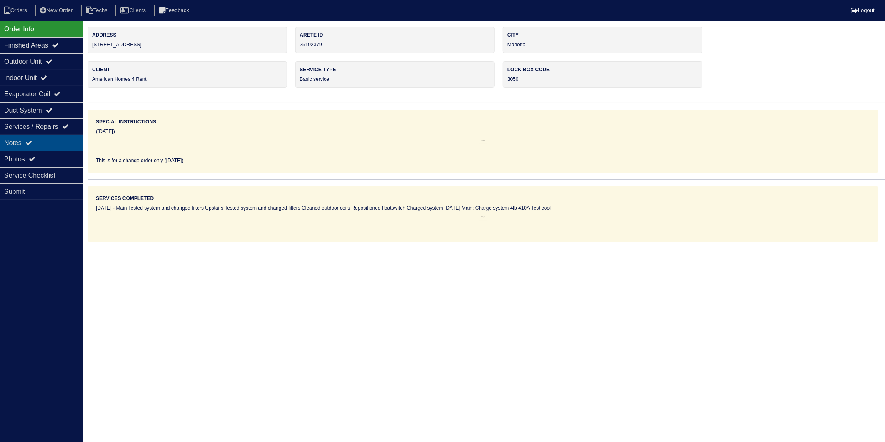
click at [10, 139] on div "Notes" at bounding box center [41, 143] width 83 height 16
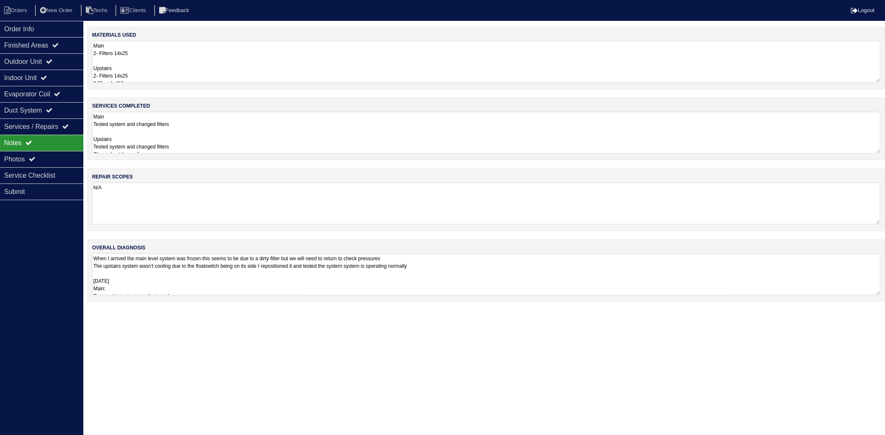
click at [164, 65] on textarea "Main 2- Filters 14x25 Upstairs 2- Filters 14x25 2.5lbs of r410a 7/18/25 Main: 4…" at bounding box center [486, 62] width 789 height 42
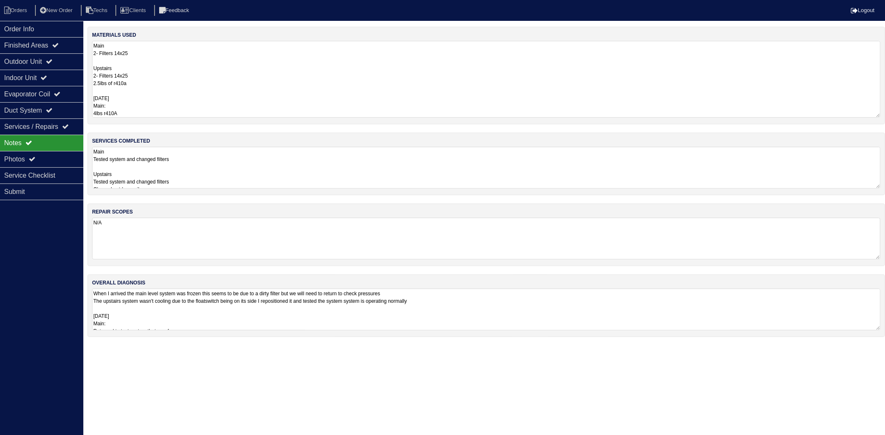
click at [136, 80] on textarea "Main 2- Filters 14x25 Upstairs 2- Filters 14x25 2.5lbs of r410a 7/18/25 Main: 4…" at bounding box center [486, 79] width 789 height 77
click at [144, 101] on textarea "Main 2- Filters 14x25 Upstairs 2- Filters 14x25 2.5lbs of r410a 7/18/25 Main: 4…" at bounding box center [486, 79] width 789 height 77
click at [204, 173] on textarea "Main Tested system and changed filters Upstairs Tested system and changed filte…" at bounding box center [486, 168] width 789 height 42
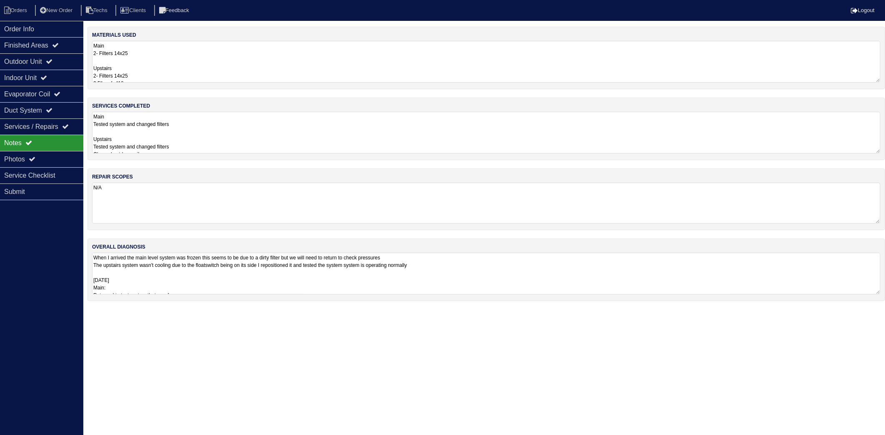
click at [228, 253] on div "materials used Main 2- Filters 14x25 Upstairs 2- Filters 14x25 2.5lbs of r410a …" at bounding box center [487, 168] width 798 height 283
click at [203, 278] on textarea "When I arrived the main level system was frozen this seems to be due to a dirty…" at bounding box center [486, 274] width 789 height 42
click at [268, 311] on textarea "When I arrived the main level system was frozen this seems to be due to a dirty…" at bounding box center [486, 291] width 789 height 77
drag, startPoint x: 24, startPoint y: 13, endPoint x: 35, endPoint y: 13, distance: 11.7
click at [24, 13] on li "Orders" at bounding box center [17, 10] width 34 height 11
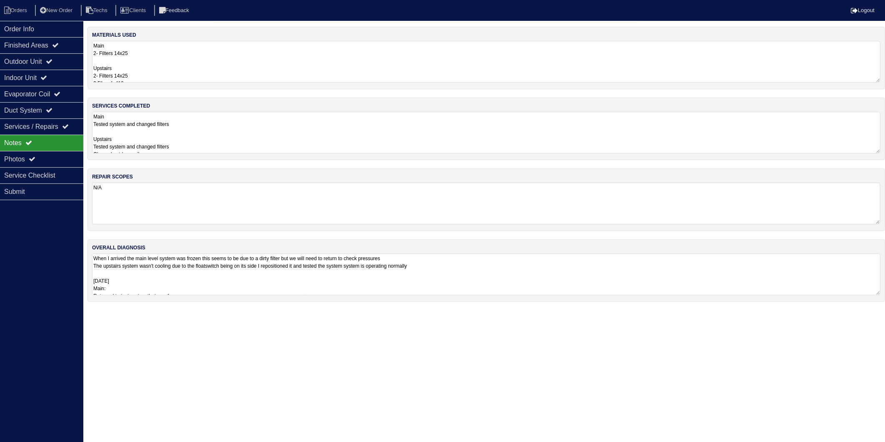
select select "15"
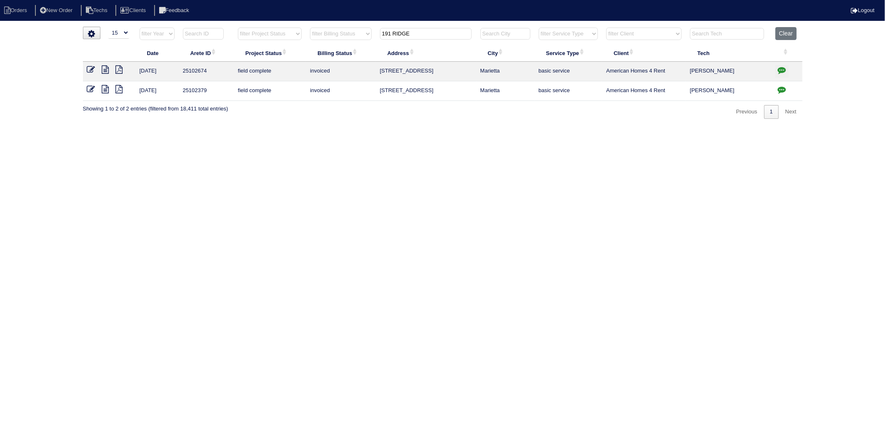
click at [533, 127] on html "Orders New Order Techs Clients Feedback Logout Orders New Order Users Clients M…" at bounding box center [442, 63] width 885 height 127
click at [786, 33] on button "Clear" at bounding box center [786, 33] width 21 height 13
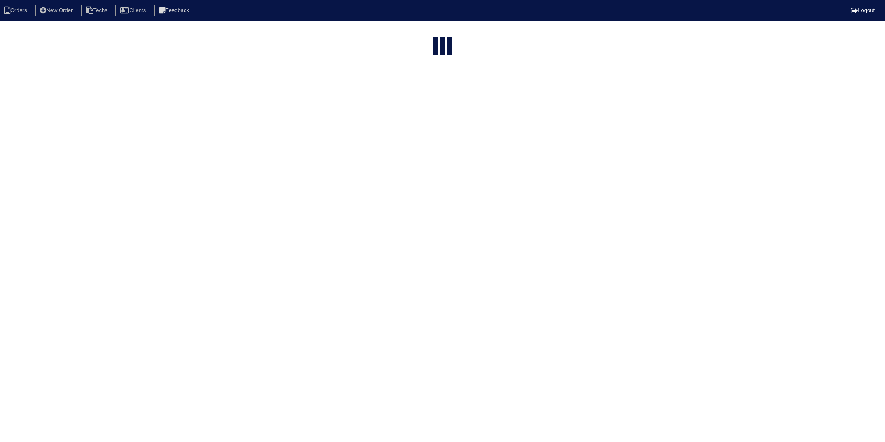
select select "15"
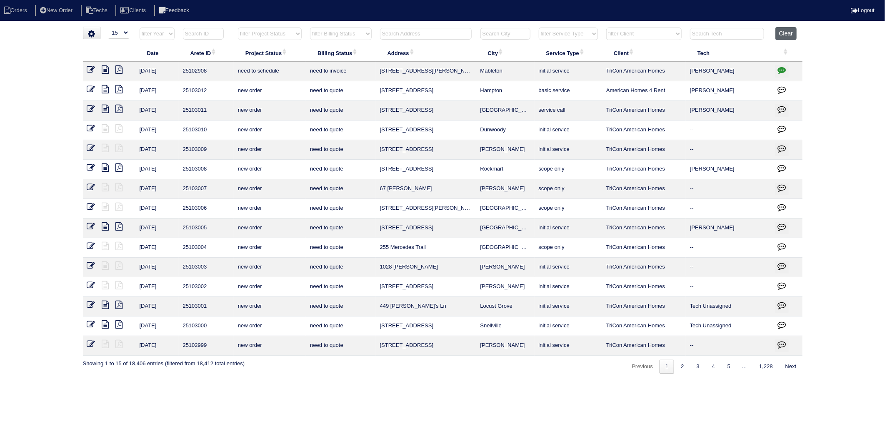
click at [786, 34] on button "Clear" at bounding box center [786, 33] width 21 height 13
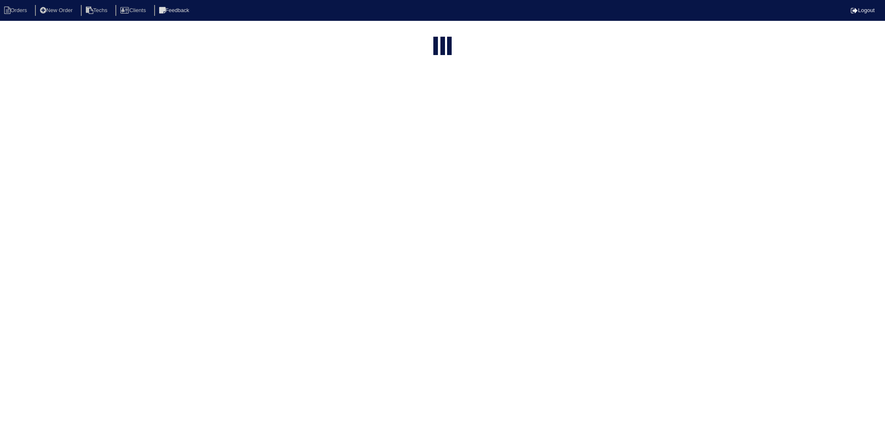
select select "15"
